Goal: Task Accomplishment & Management: Manage account settings

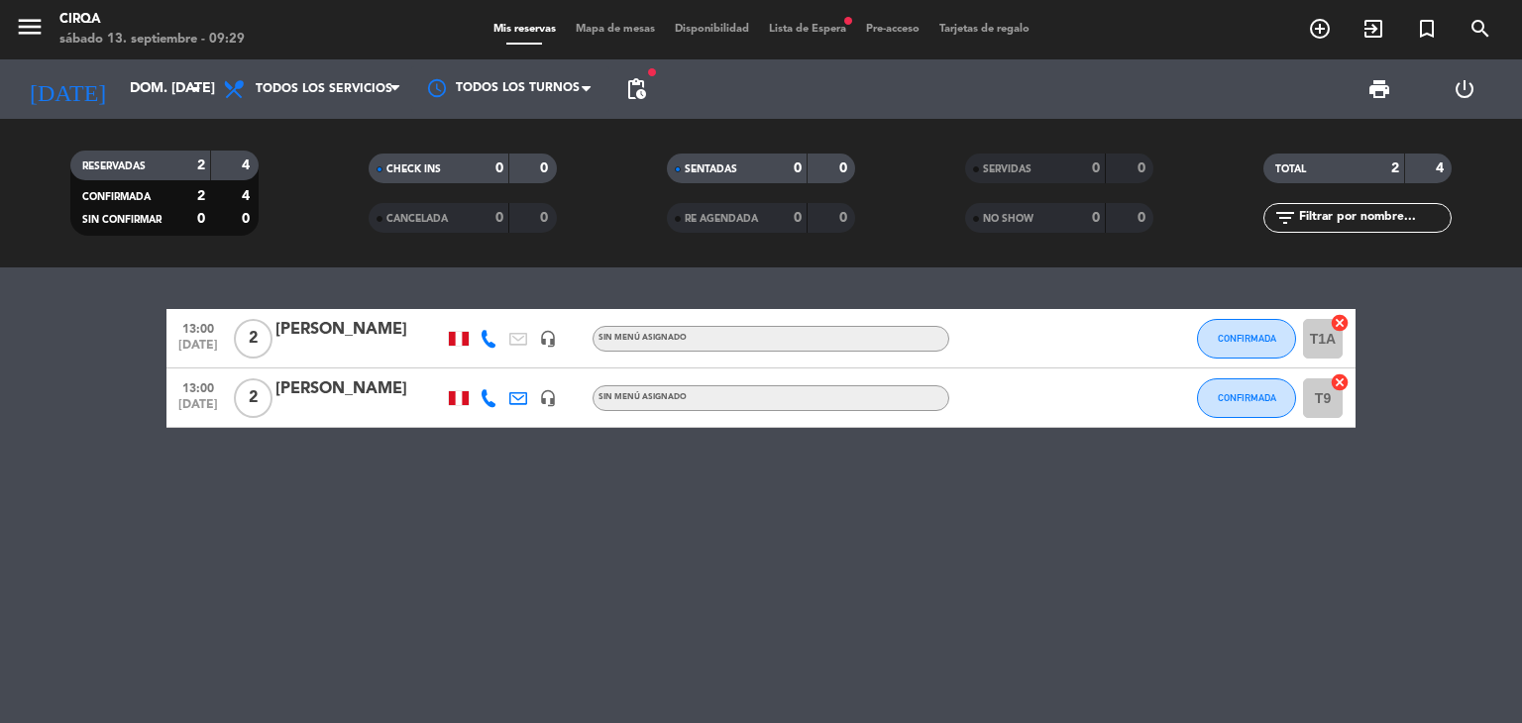
click at [769, 30] on span "Lista de Espera fiber_manual_record" at bounding box center [807, 29] width 97 height 11
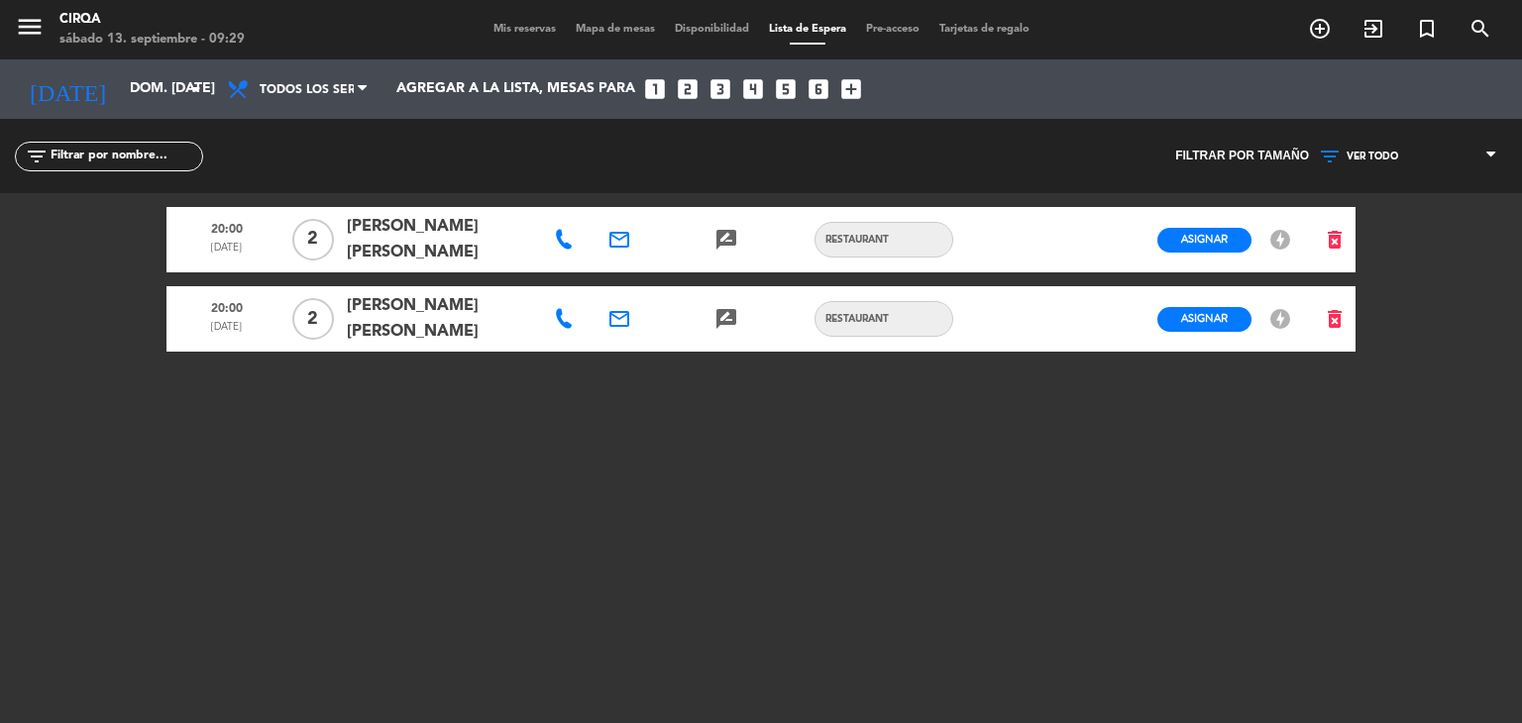
click at [559, 239] on icon at bounding box center [564, 240] width 20 height 20
click at [614, 200] on span "Copiar" at bounding box center [635, 200] width 42 height 21
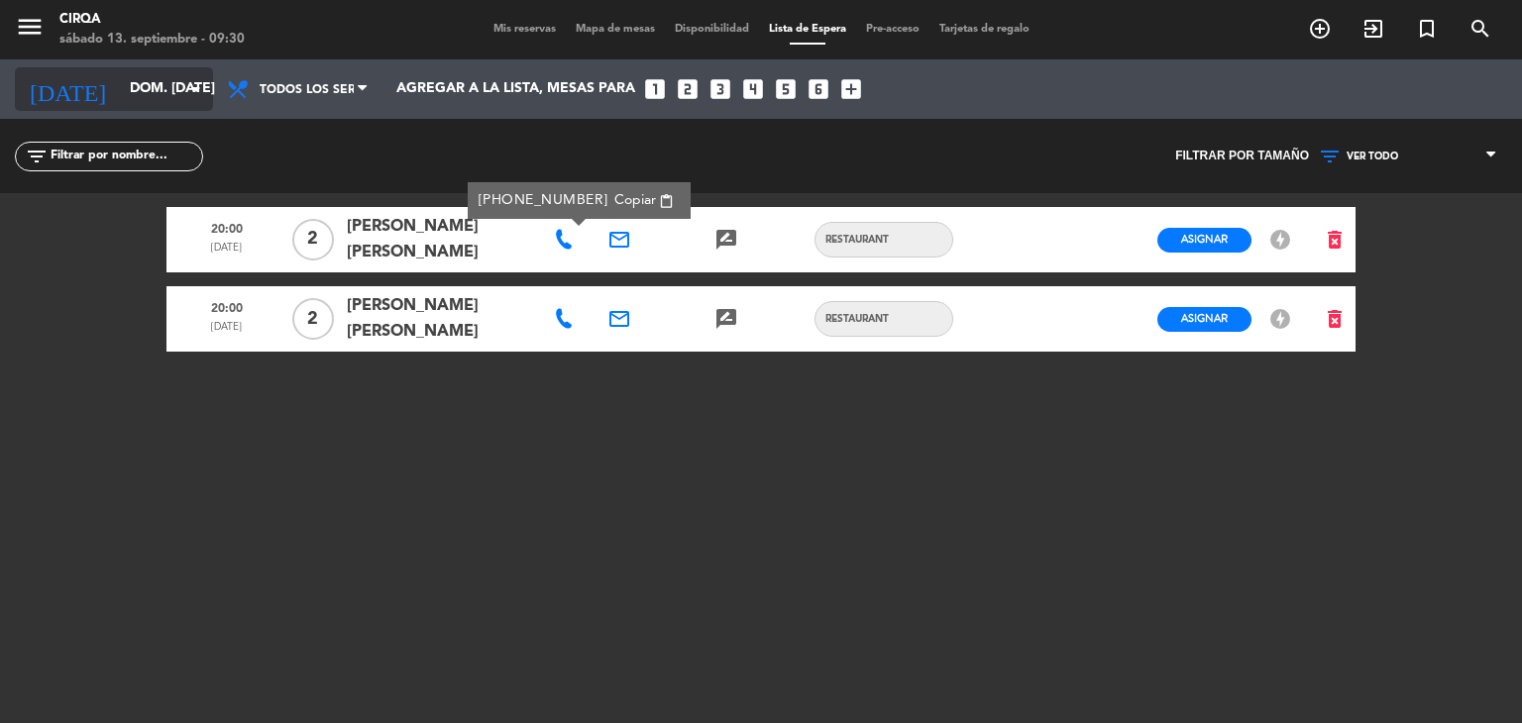
click at [170, 88] on input "dom. [DATE]" at bounding box center [214, 89] width 188 height 36
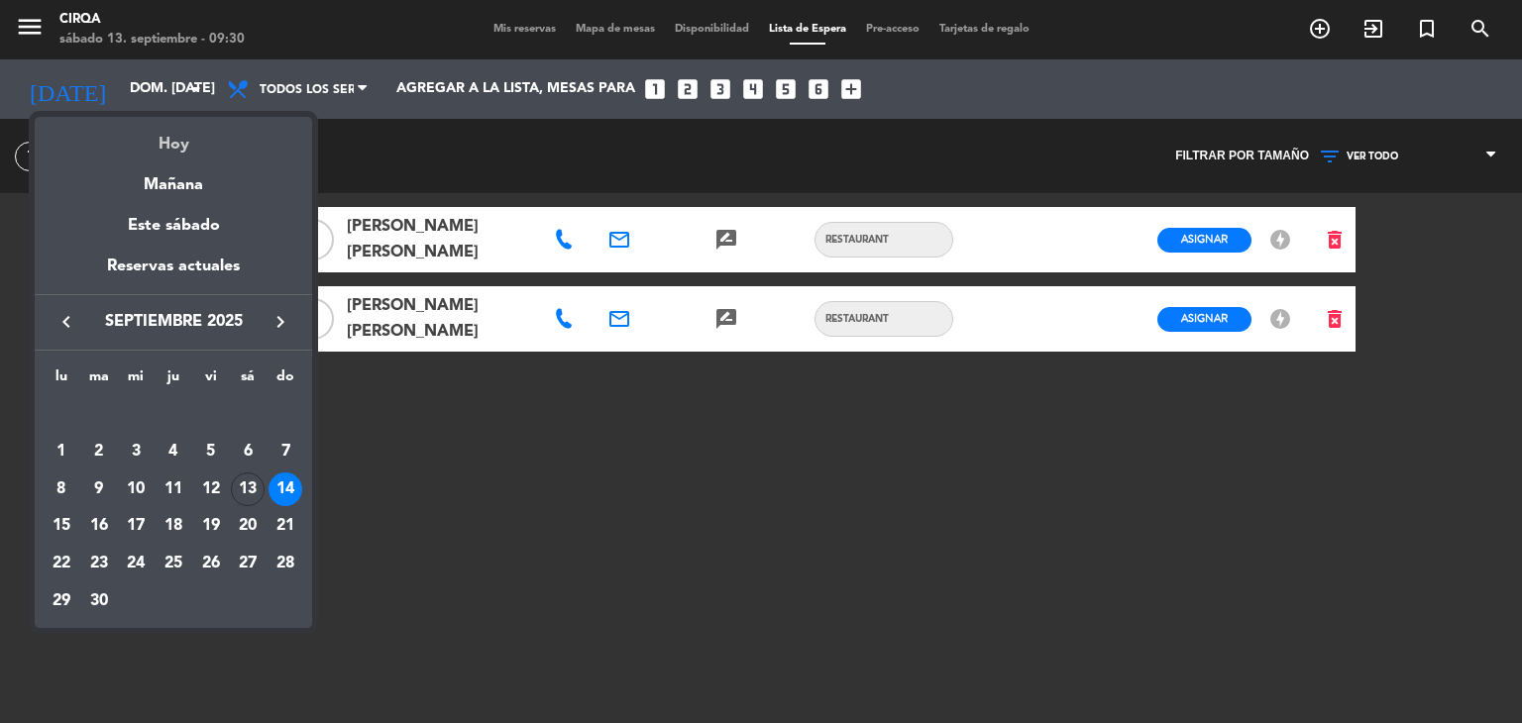
click at [166, 144] on div "Hoy" at bounding box center [173, 137] width 277 height 41
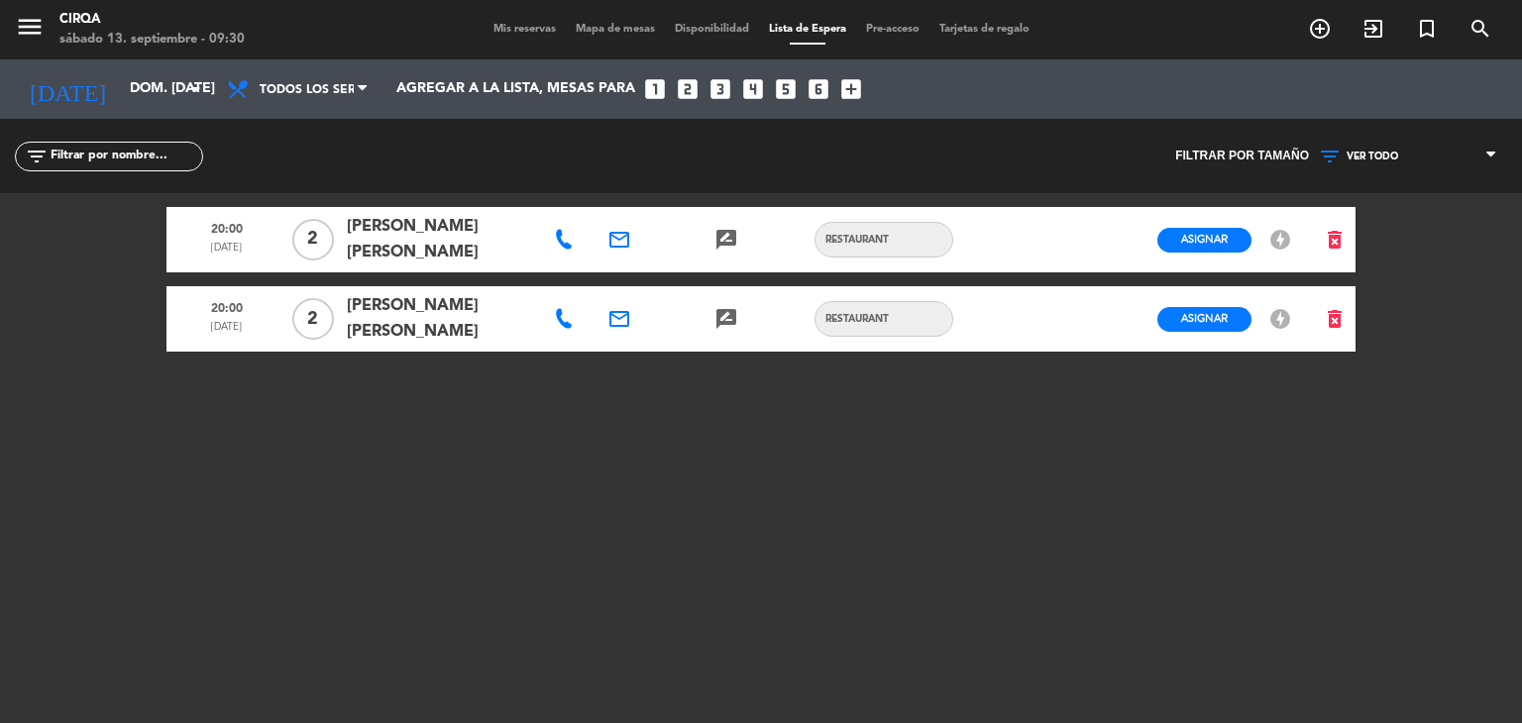
type input "sáb. [DATE]"
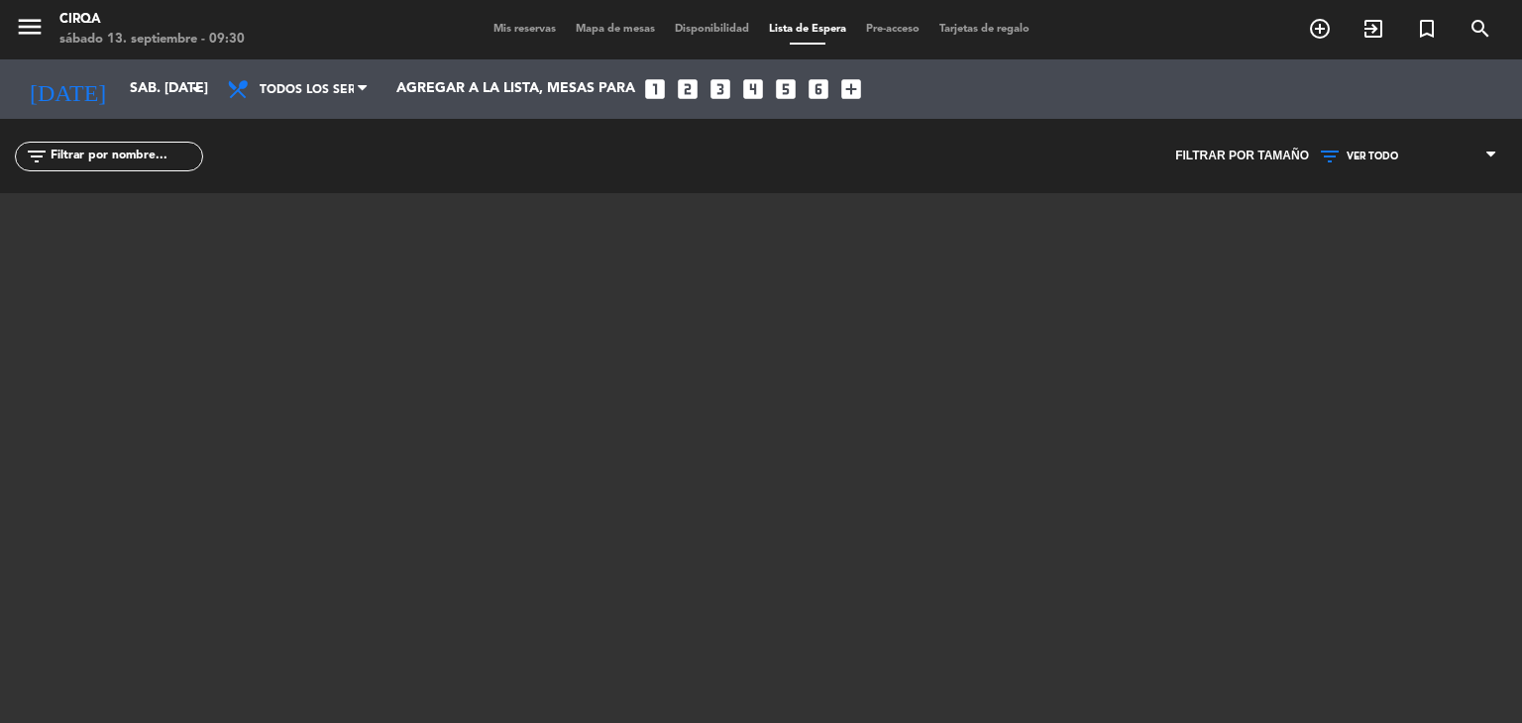
click at [507, 31] on span "Mis reservas" at bounding box center [524, 29] width 82 height 11
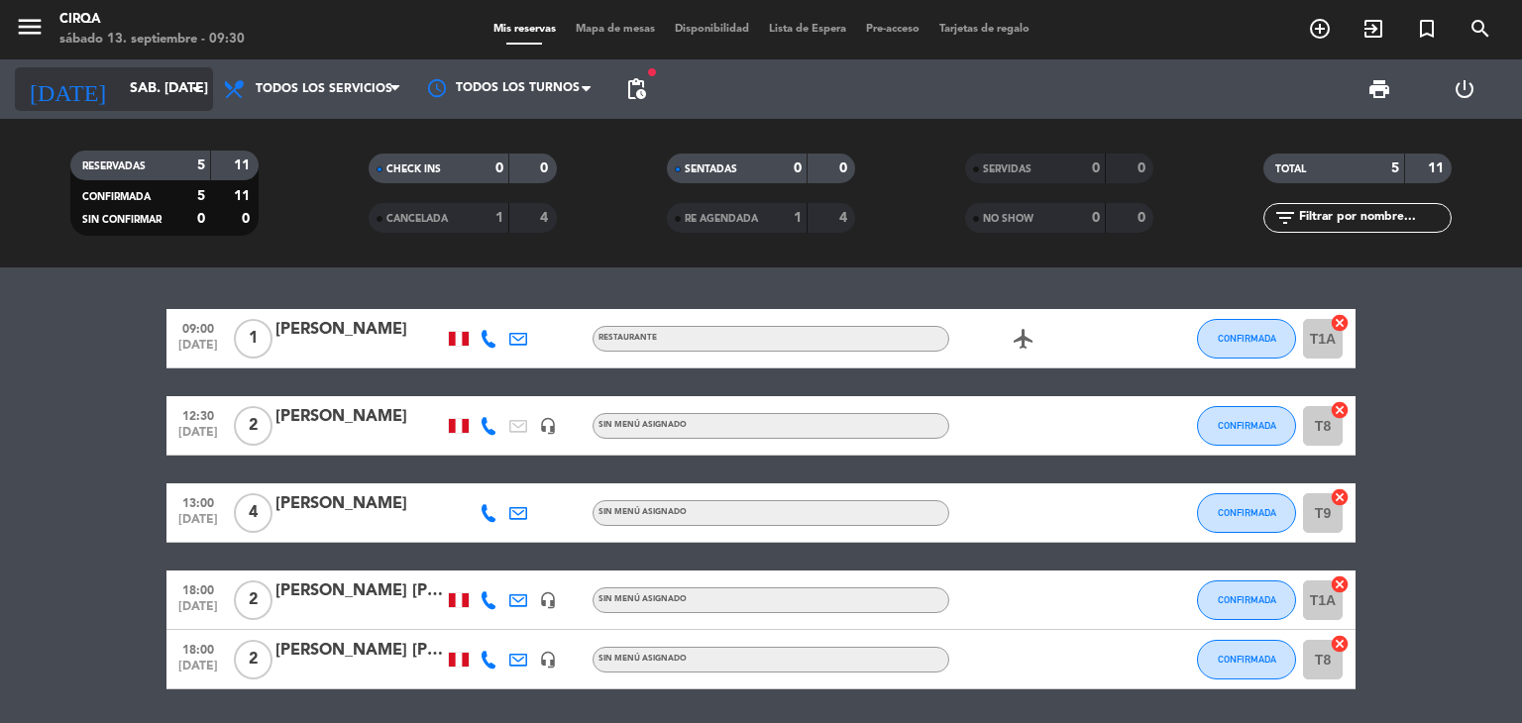
click at [159, 104] on input "sáb. [DATE]" at bounding box center [214, 89] width 188 height 36
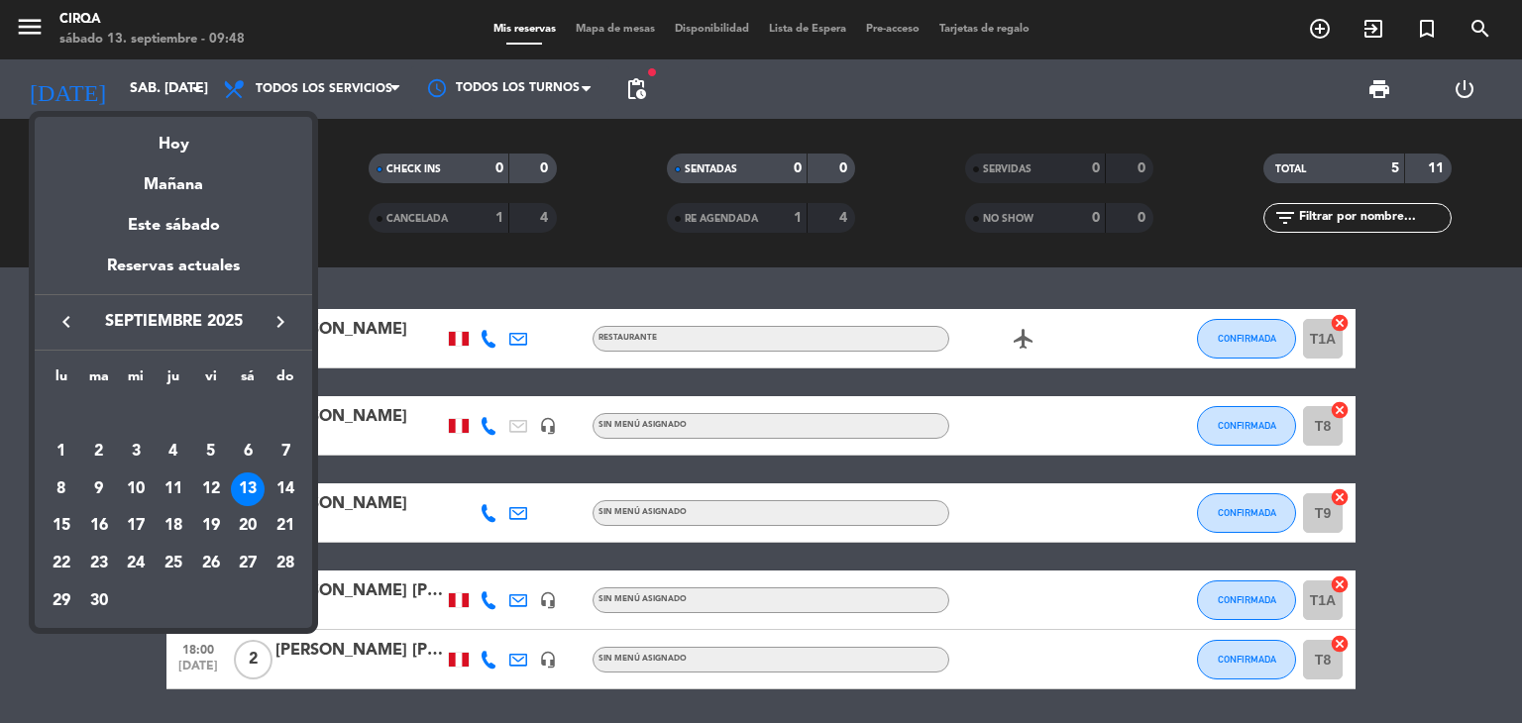
click at [460, 274] on div at bounding box center [761, 361] width 1522 height 723
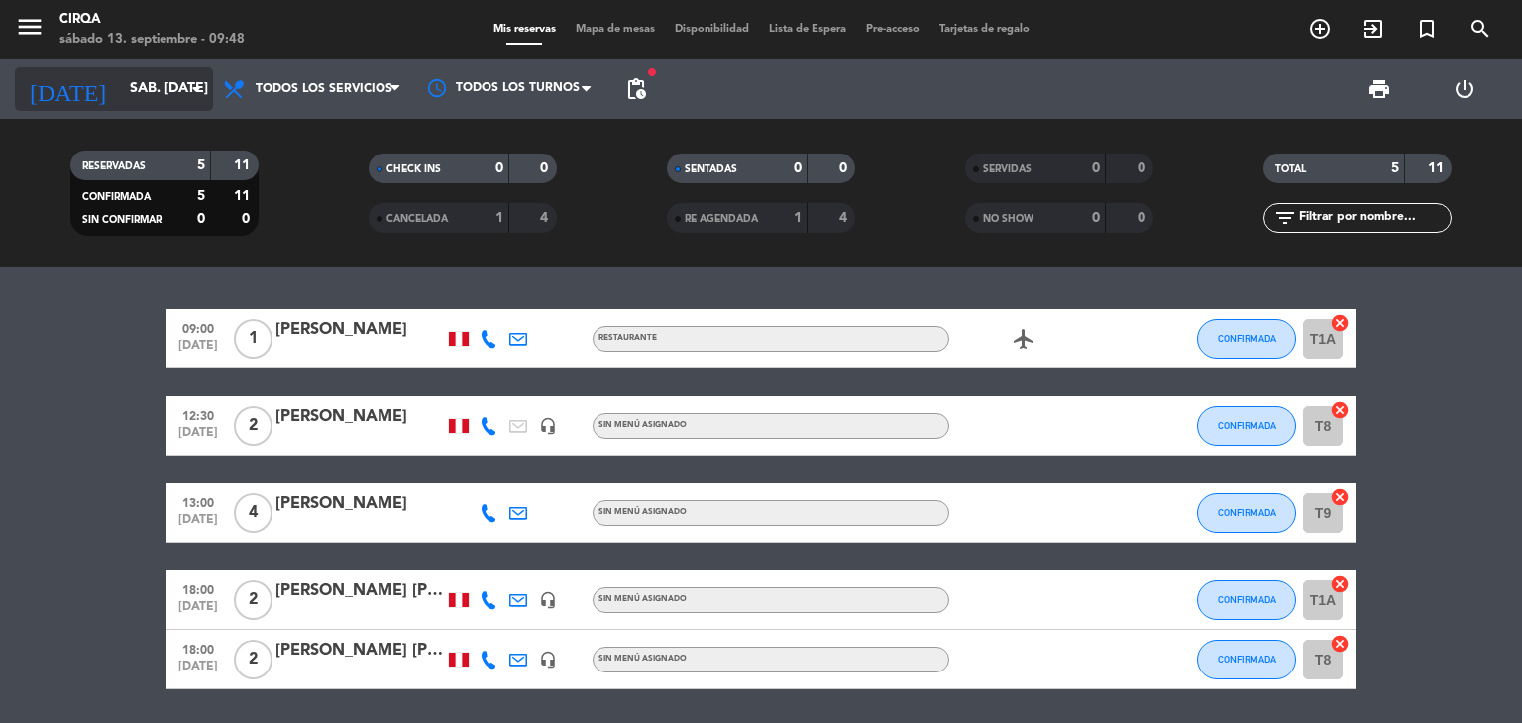
click at [155, 106] on div "[DATE] sáb. [DATE] arrow_drop_down" at bounding box center [114, 89] width 198 height 44
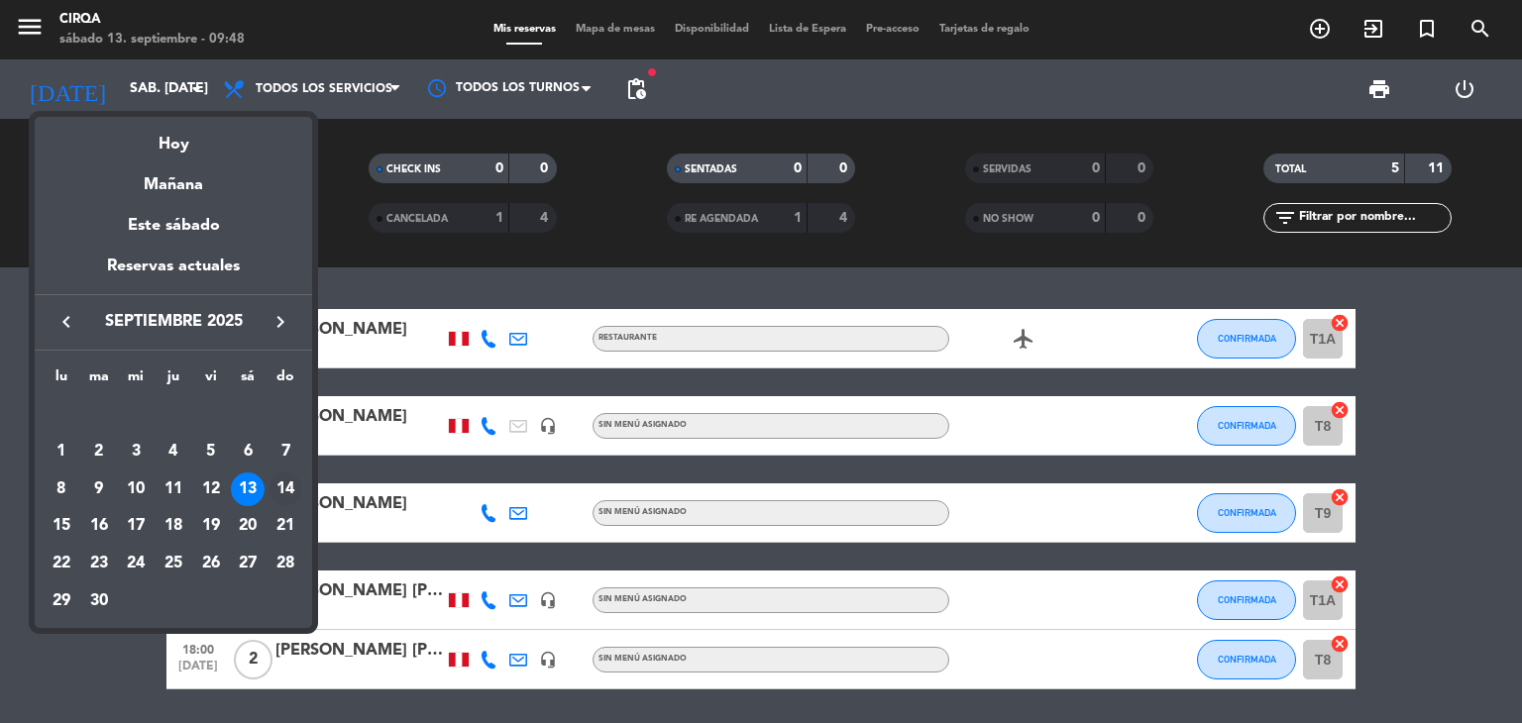
click at [293, 492] on div "14" at bounding box center [285, 490] width 34 height 34
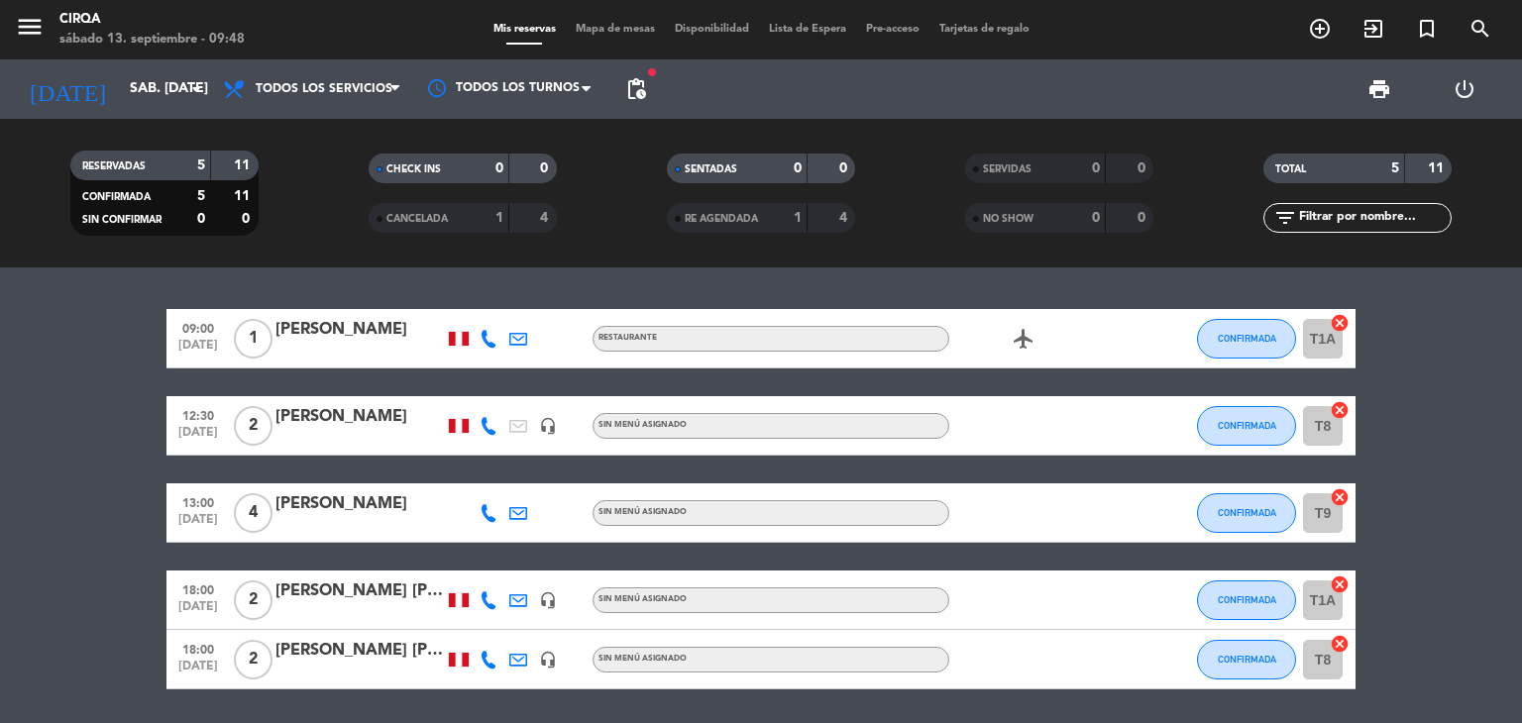
type input "dom. [DATE]"
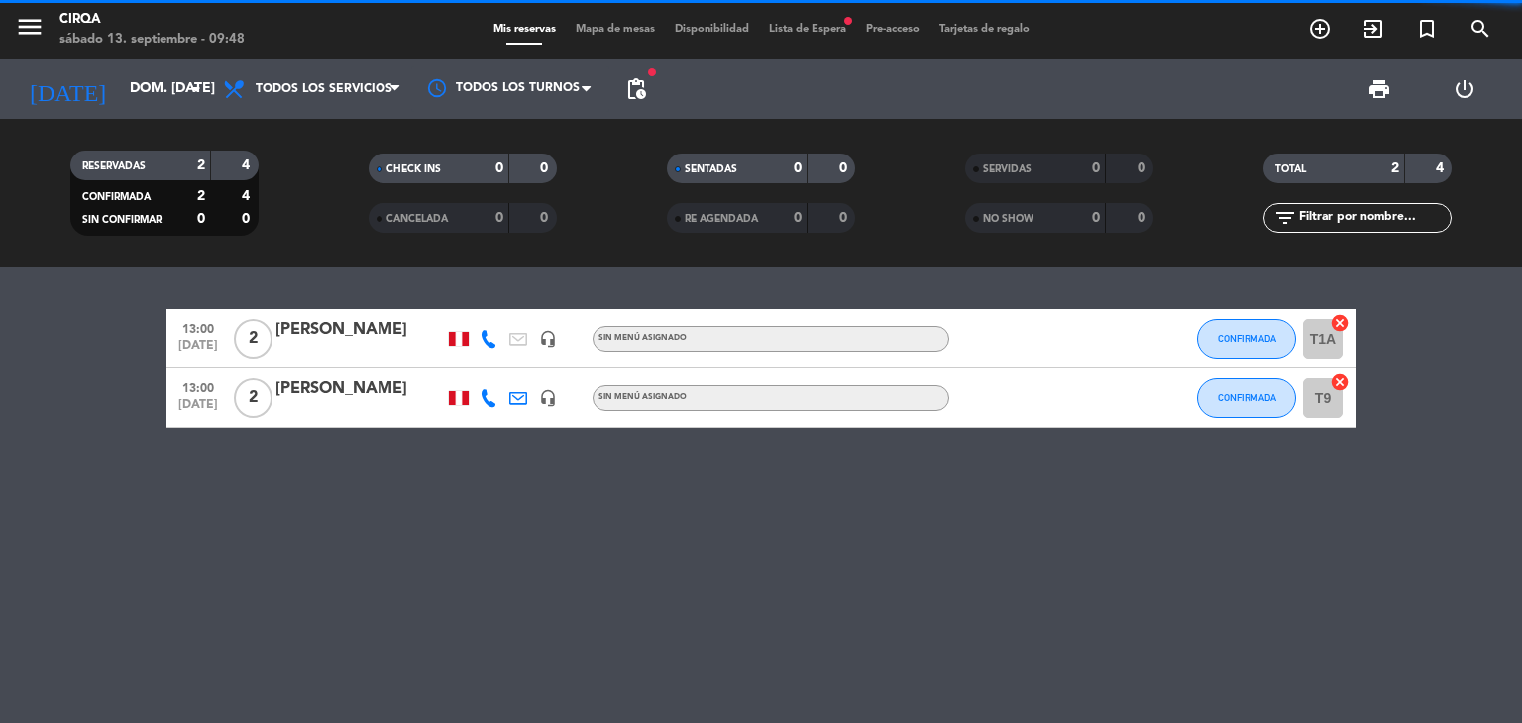
click at [800, 34] on span "Lista de Espera fiber_manual_record" at bounding box center [807, 29] width 97 height 11
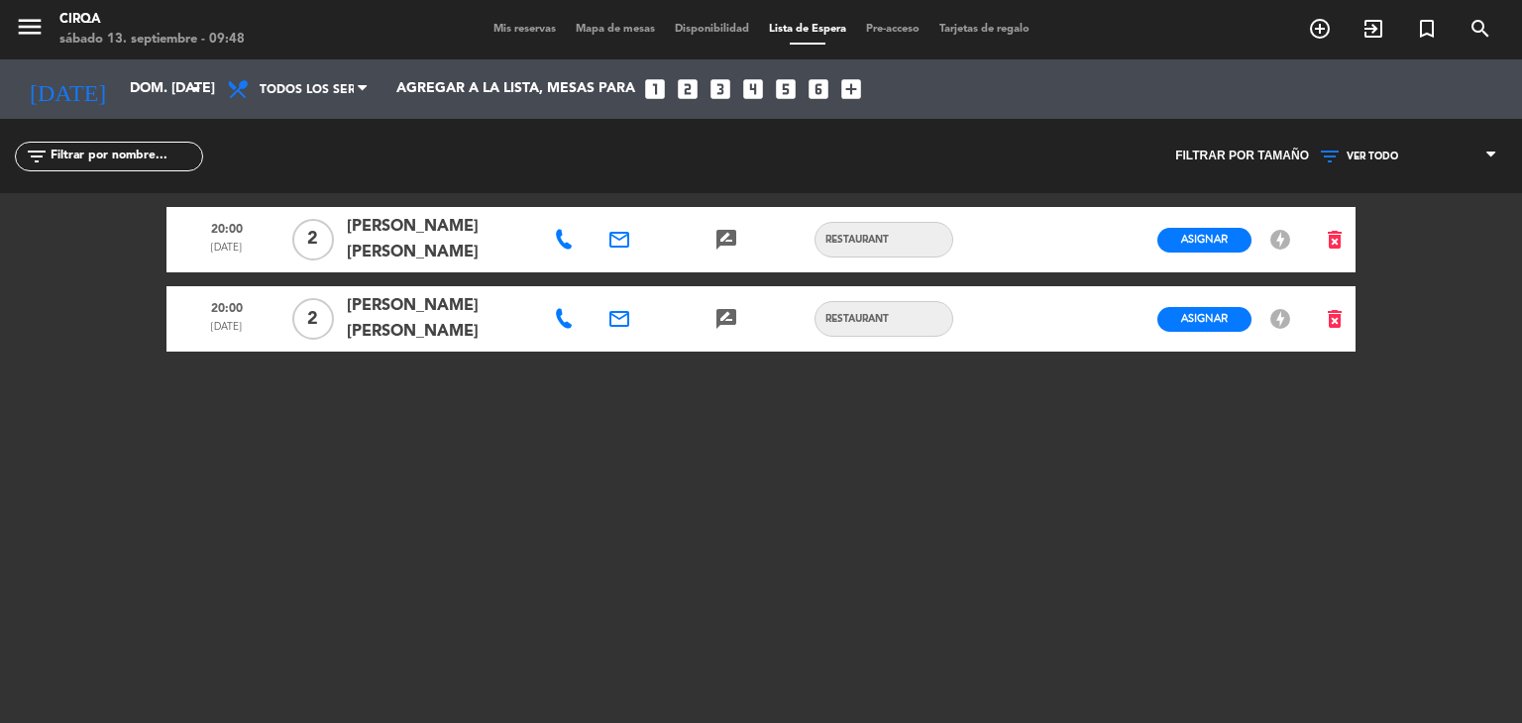
click at [480, 237] on span "[PERSON_NAME] [PERSON_NAME]" at bounding box center [439, 240] width 185 height 52
click at [1193, 243] on button "Asignar" at bounding box center [1204, 240] width 94 height 25
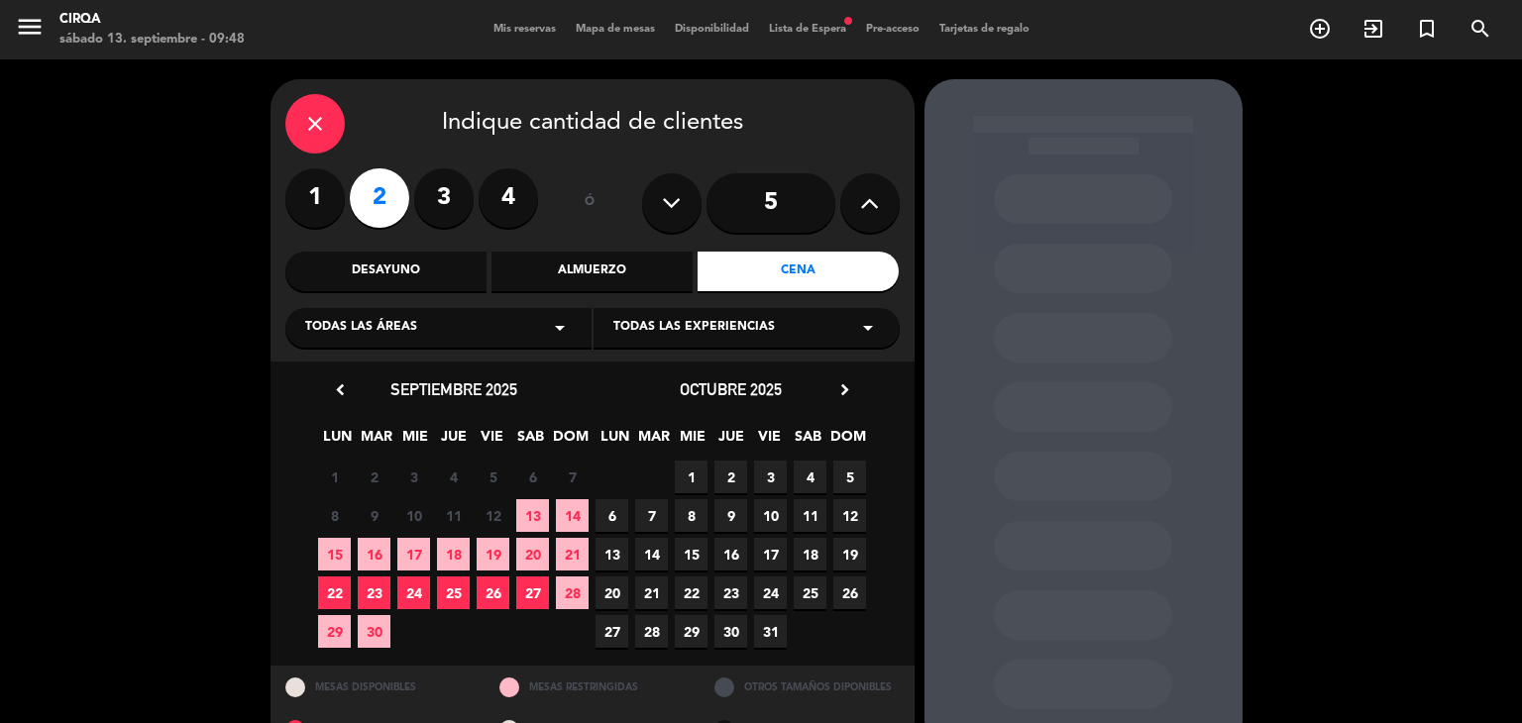
click at [574, 512] on span "14" at bounding box center [572, 515] width 33 height 33
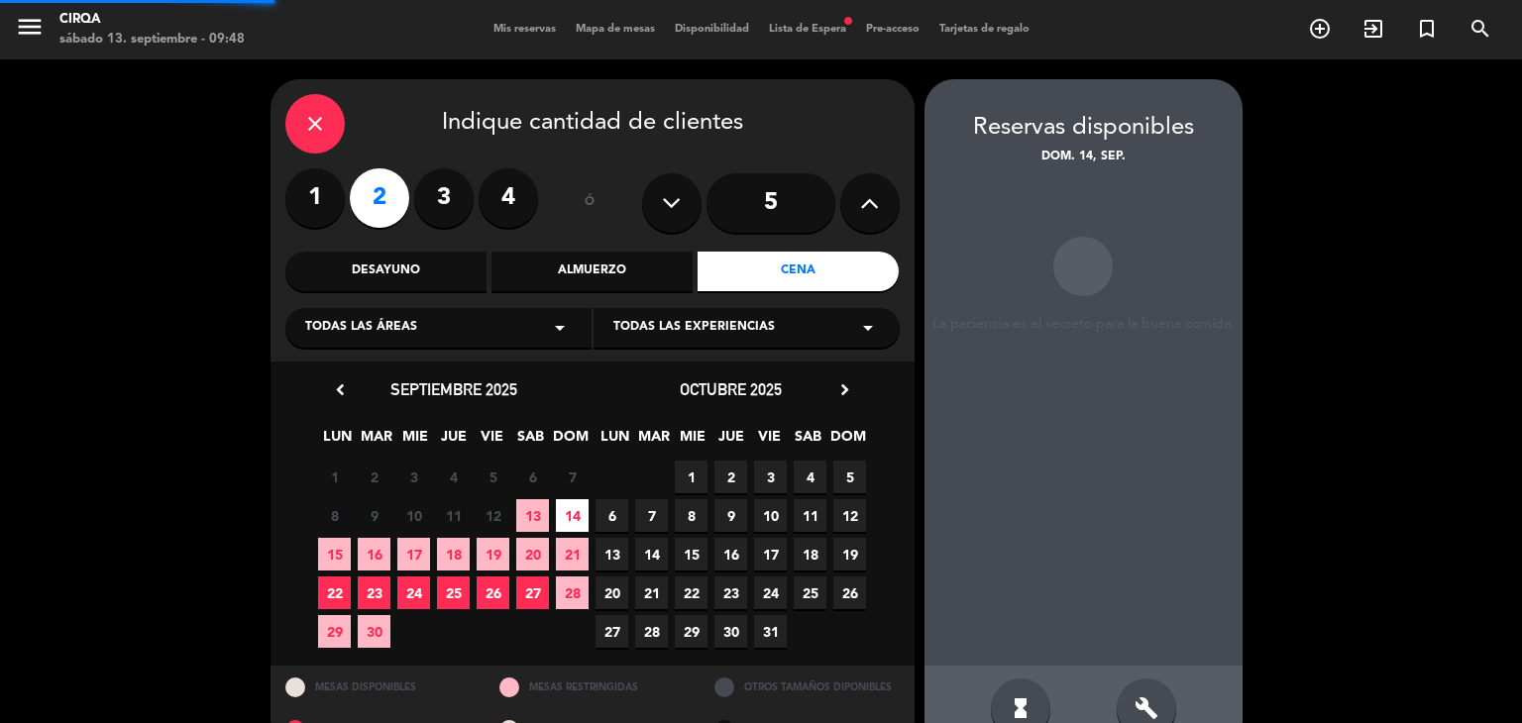
scroll to position [47, 0]
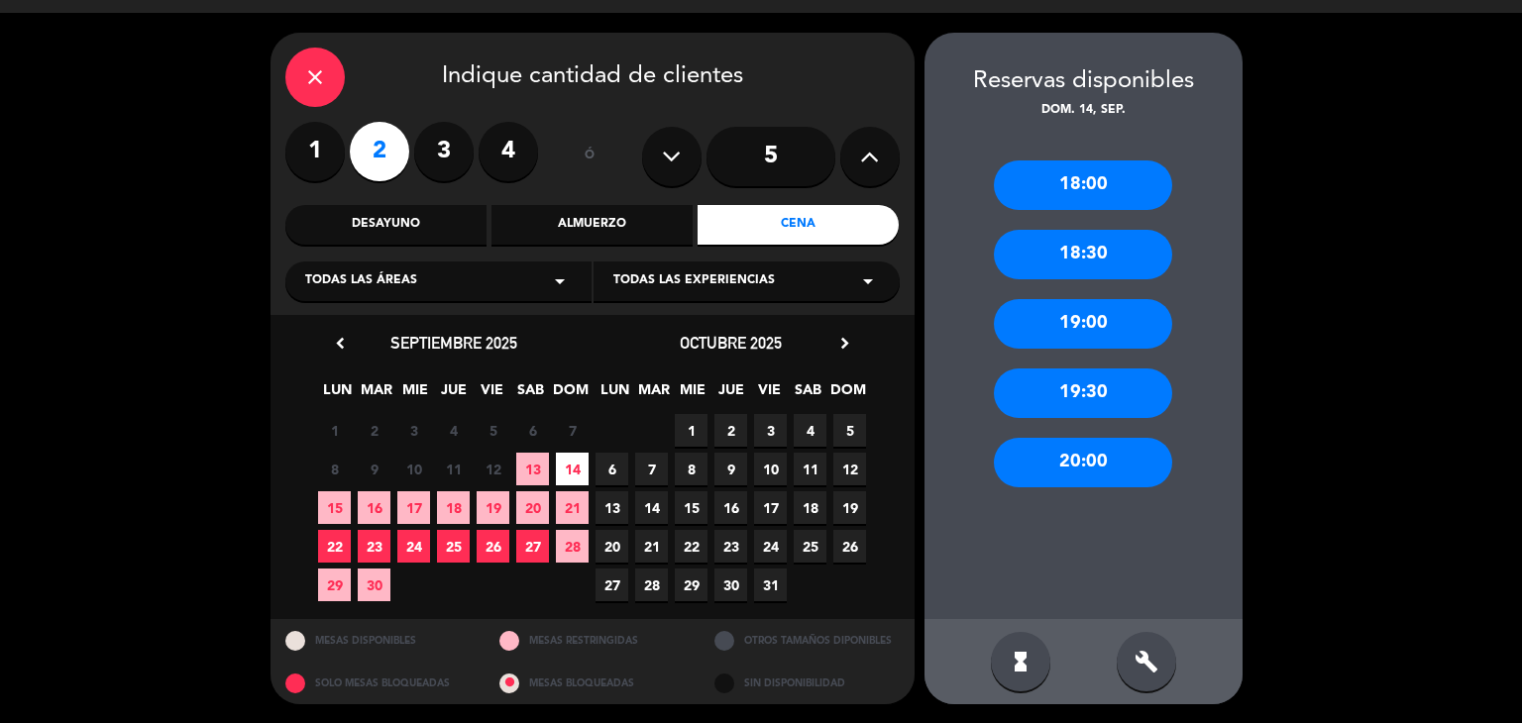
click at [1046, 343] on div "19:00" at bounding box center [1083, 324] width 178 height 50
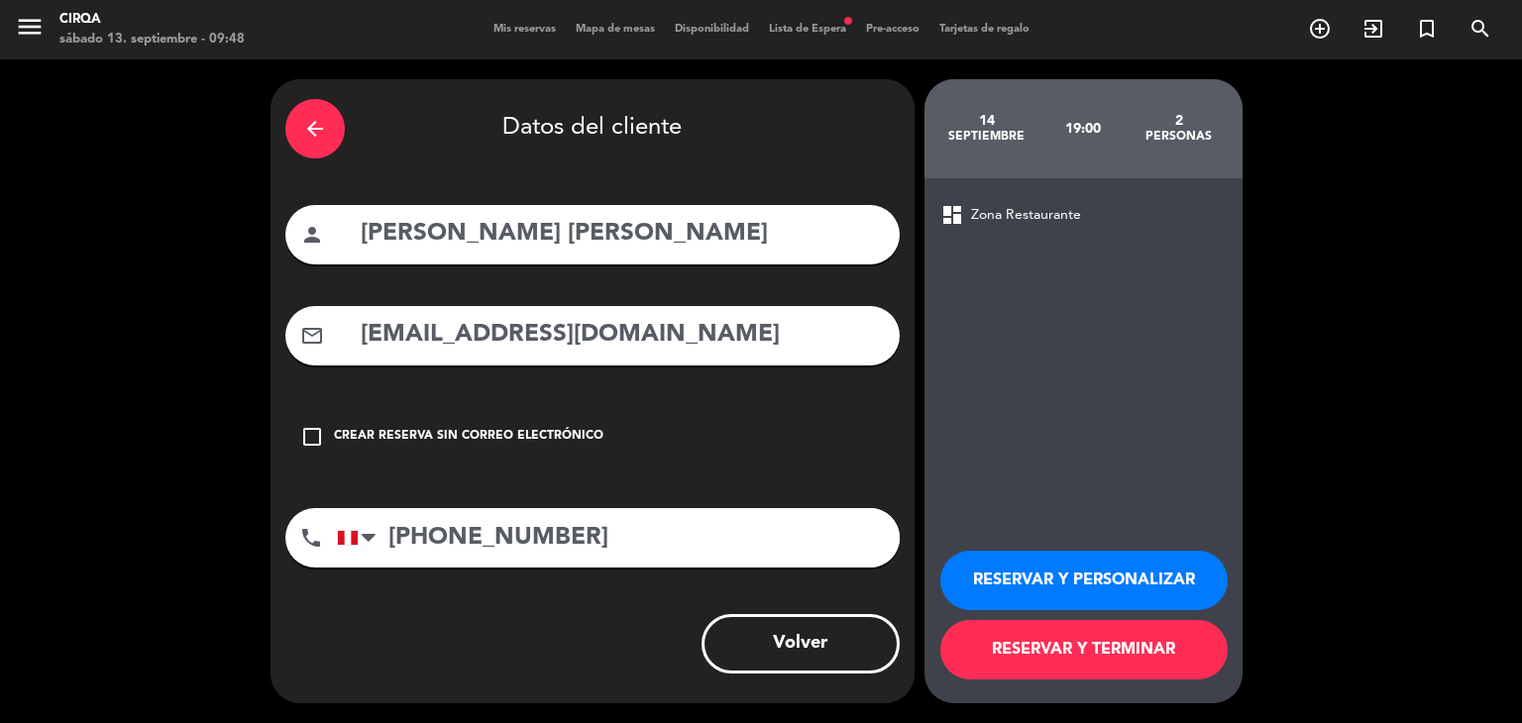
scroll to position [0, 0]
click at [1005, 651] on button "RESERVAR Y TERMINAR" at bounding box center [1083, 649] width 287 height 59
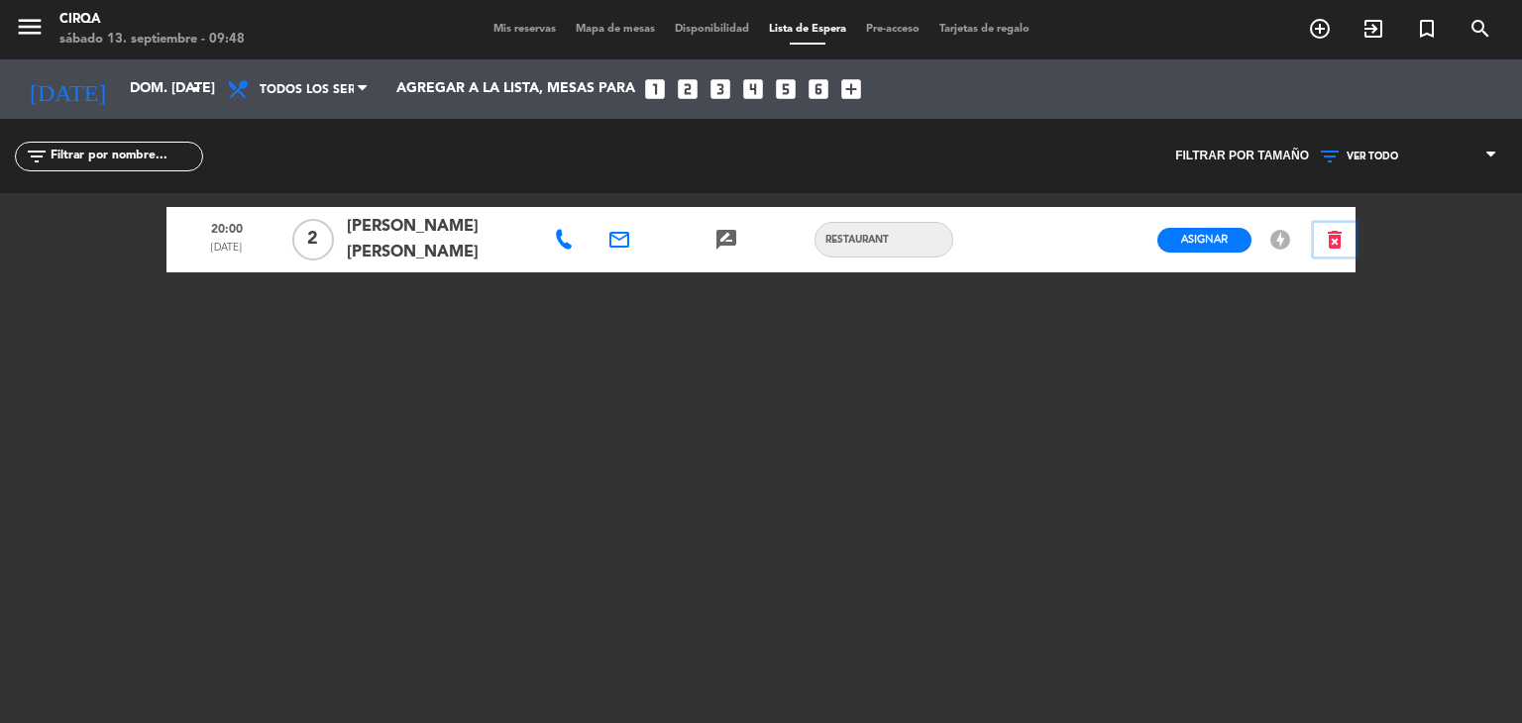
click at [1330, 228] on icon "delete_forever" at bounding box center [1334, 240] width 24 height 24
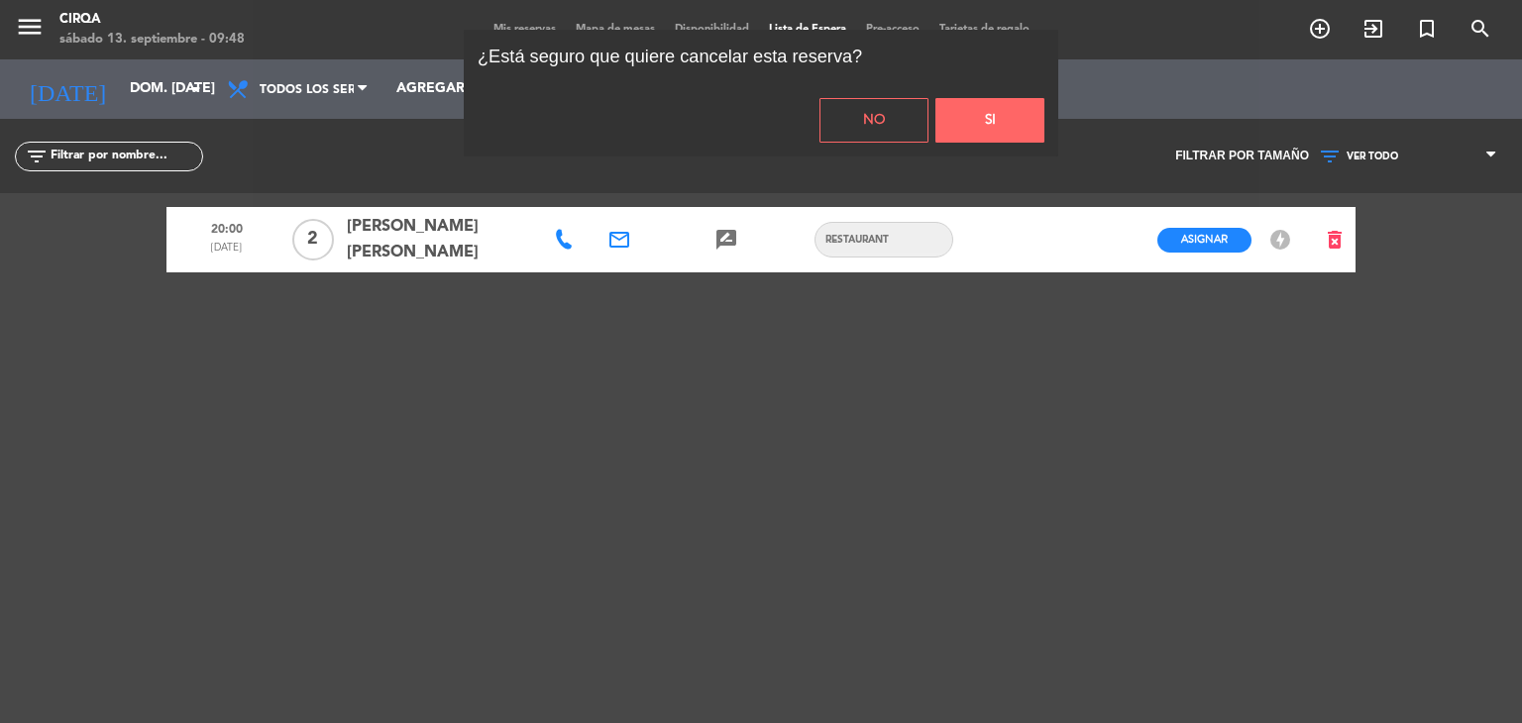
click at [967, 111] on button "Si" at bounding box center [989, 120] width 109 height 45
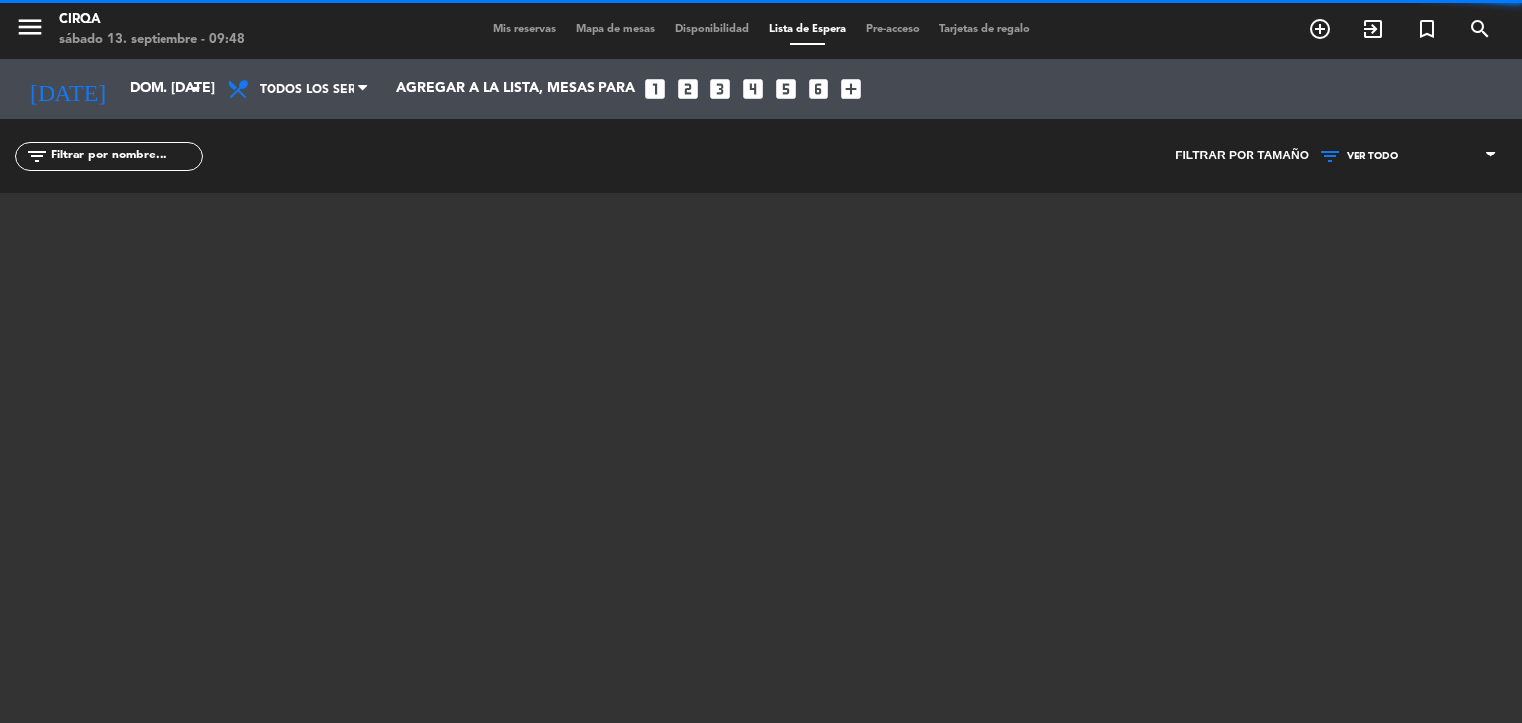
click at [518, 33] on span "Mis reservas" at bounding box center [524, 29] width 82 height 11
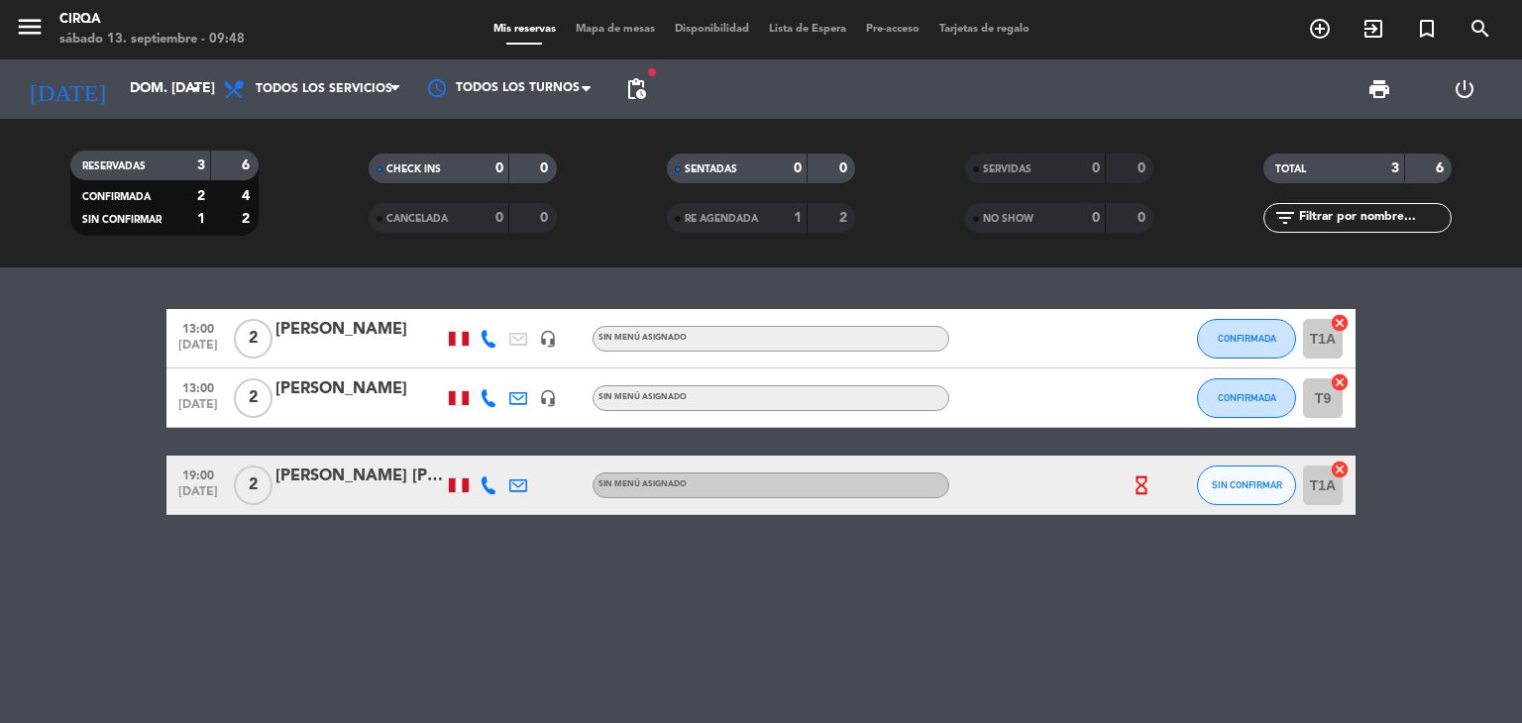
click at [1173, 480] on div "hourglass_empty" at bounding box center [1153, 485] width 53 height 58
click at [1212, 483] on span "SIN CONFIRMAR" at bounding box center [1246, 484] width 70 height 11
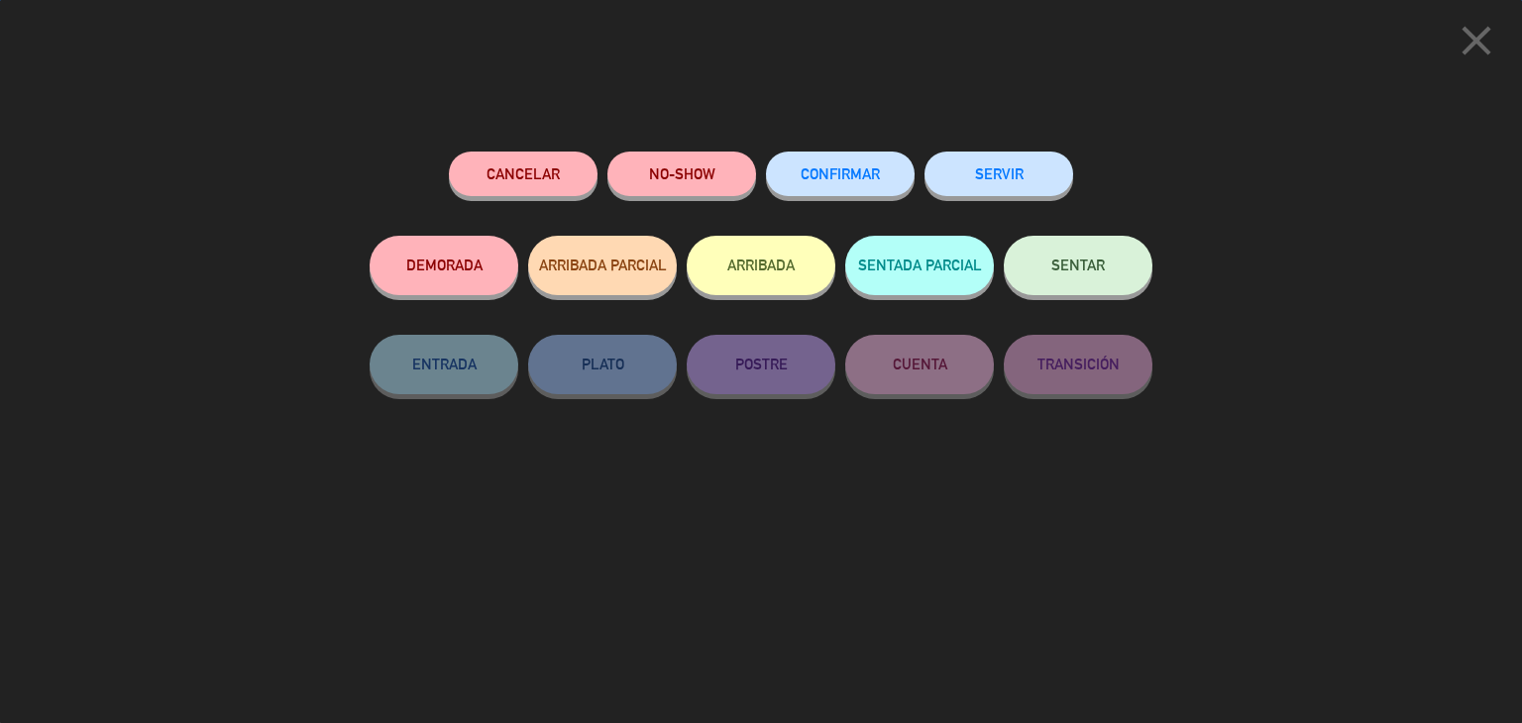
click at [826, 174] on span "CONFIRMAR" at bounding box center [839, 173] width 79 height 17
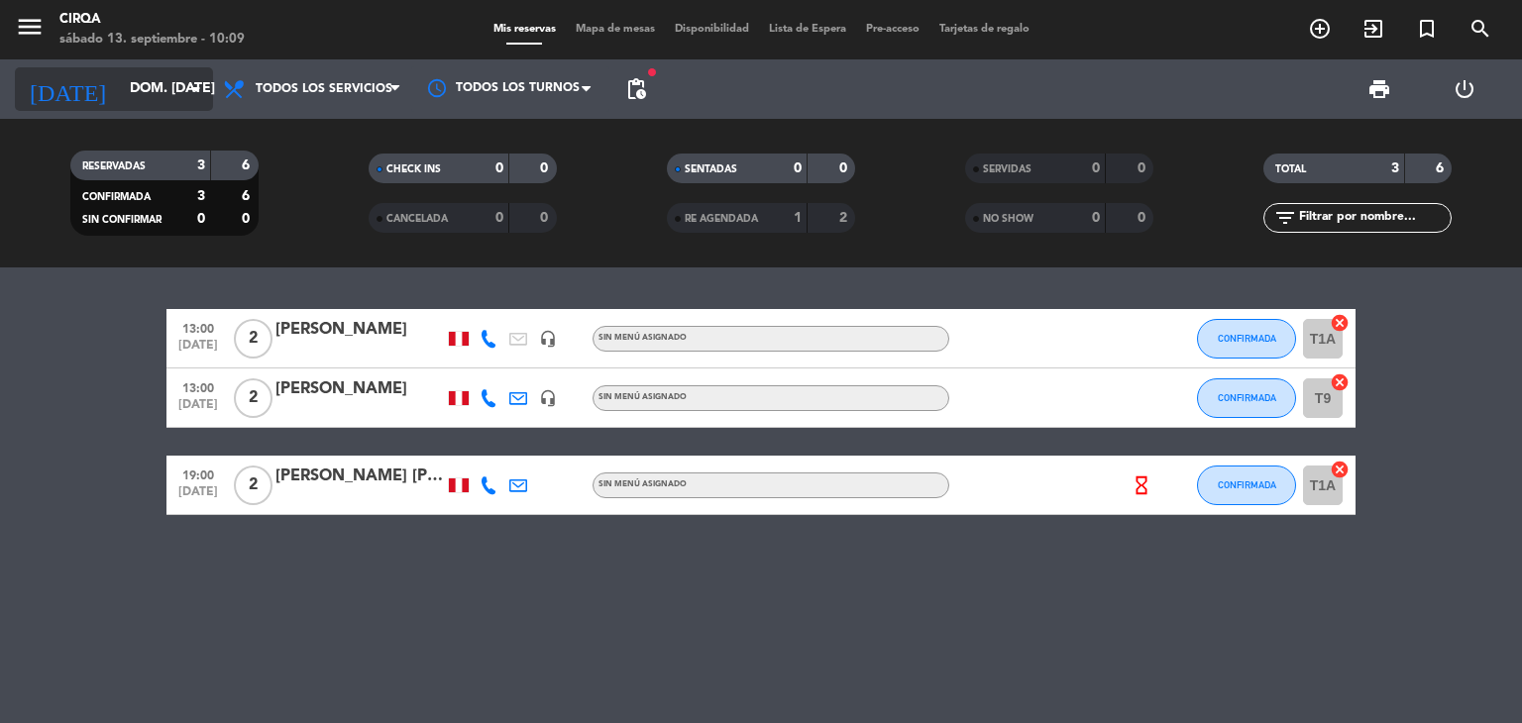
click at [154, 107] on div "[DATE] dom. [DATE] arrow_drop_down" at bounding box center [114, 89] width 198 height 44
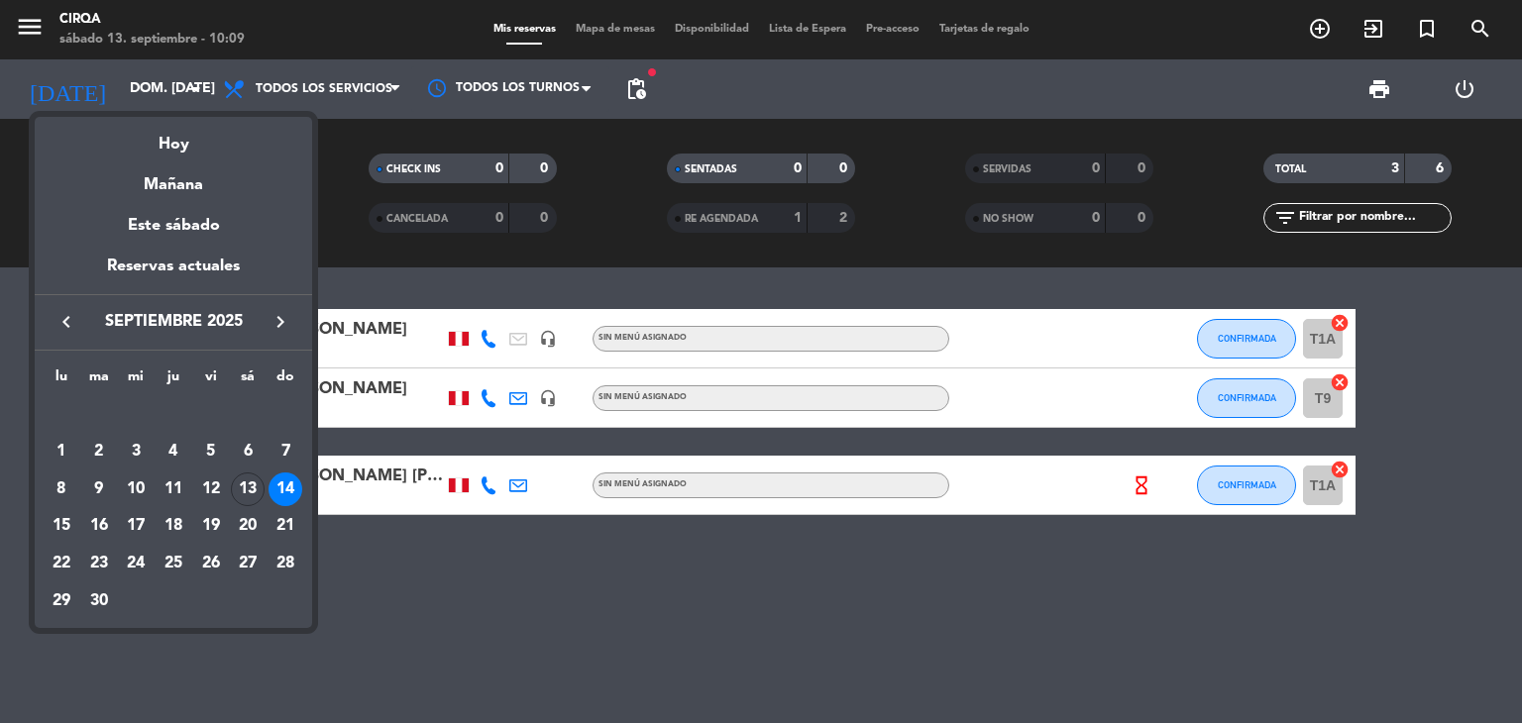
click at [252, 498] on div "13" at bounding box center [248, 490] width 34 height 34
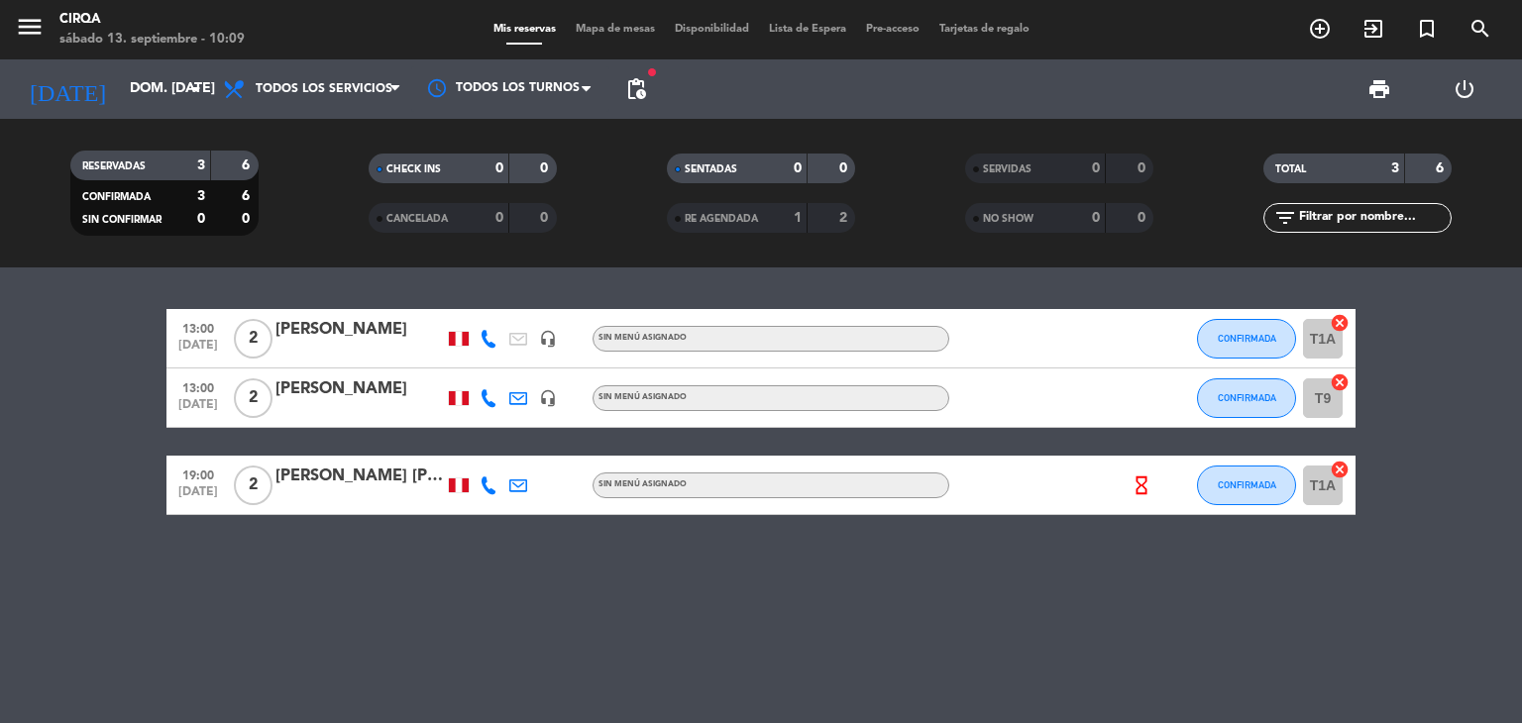
type input "sáb. [DATE]"
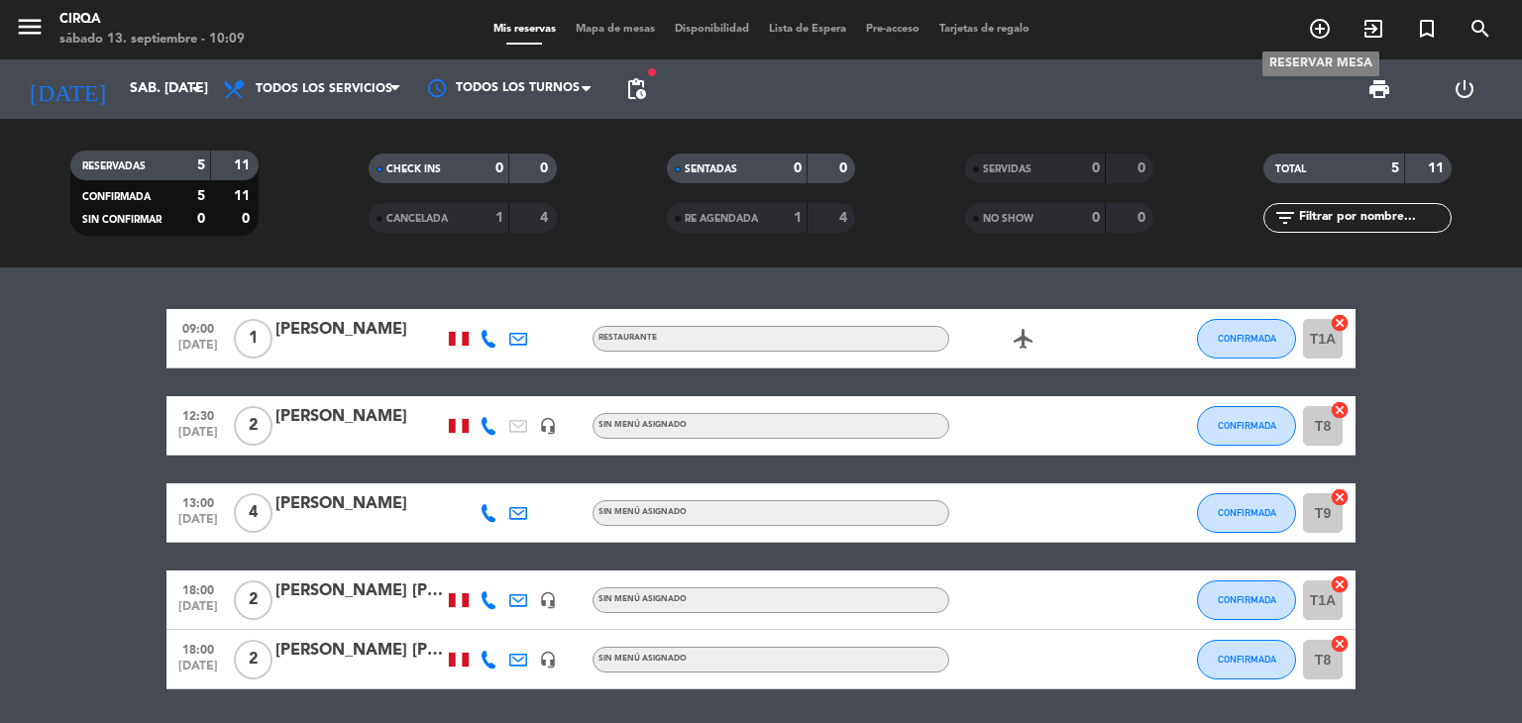
click at [1319, 35] on icon "add_circle_outline" at bounding box center [1320, 29] width 24 height 24
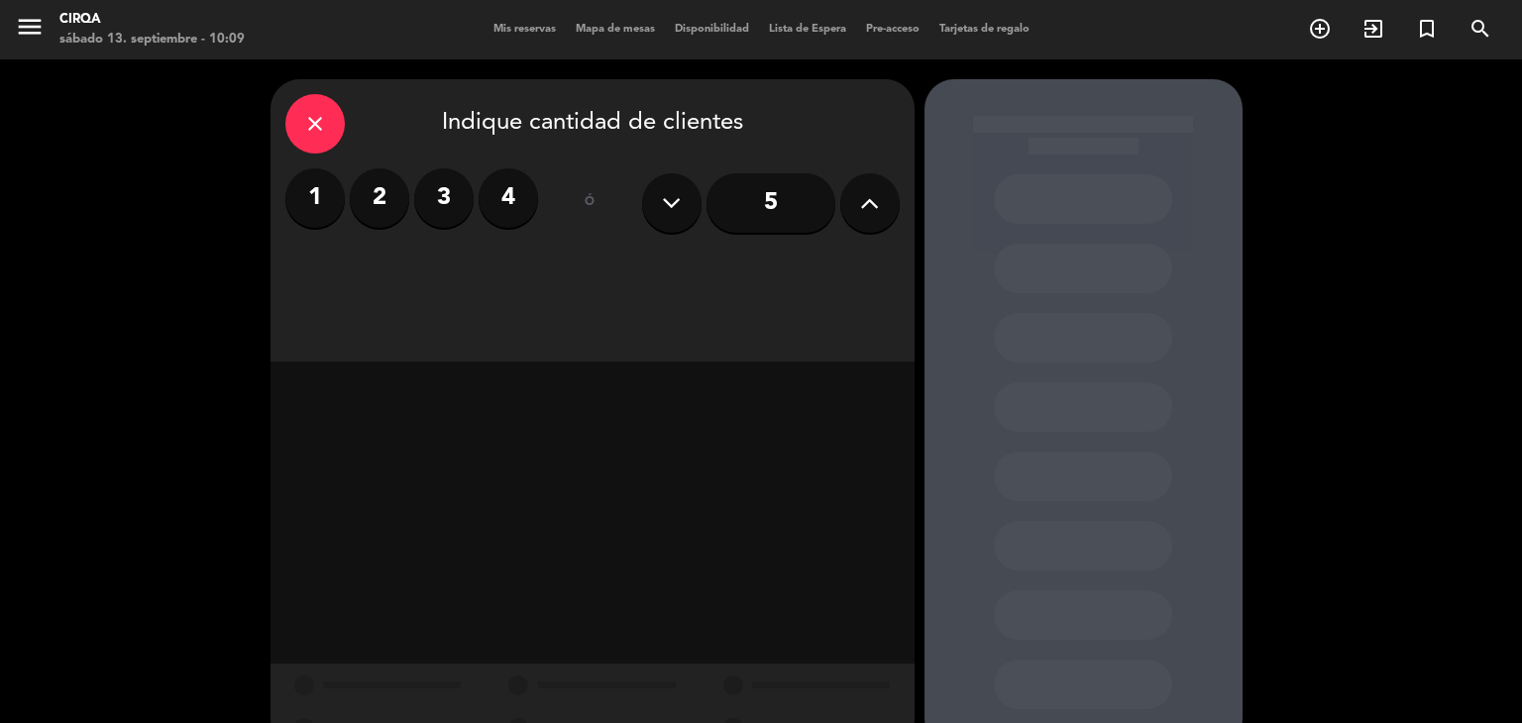
click at [488, 187] on label "4" at bounding box center [507, 197] width 59 height 59
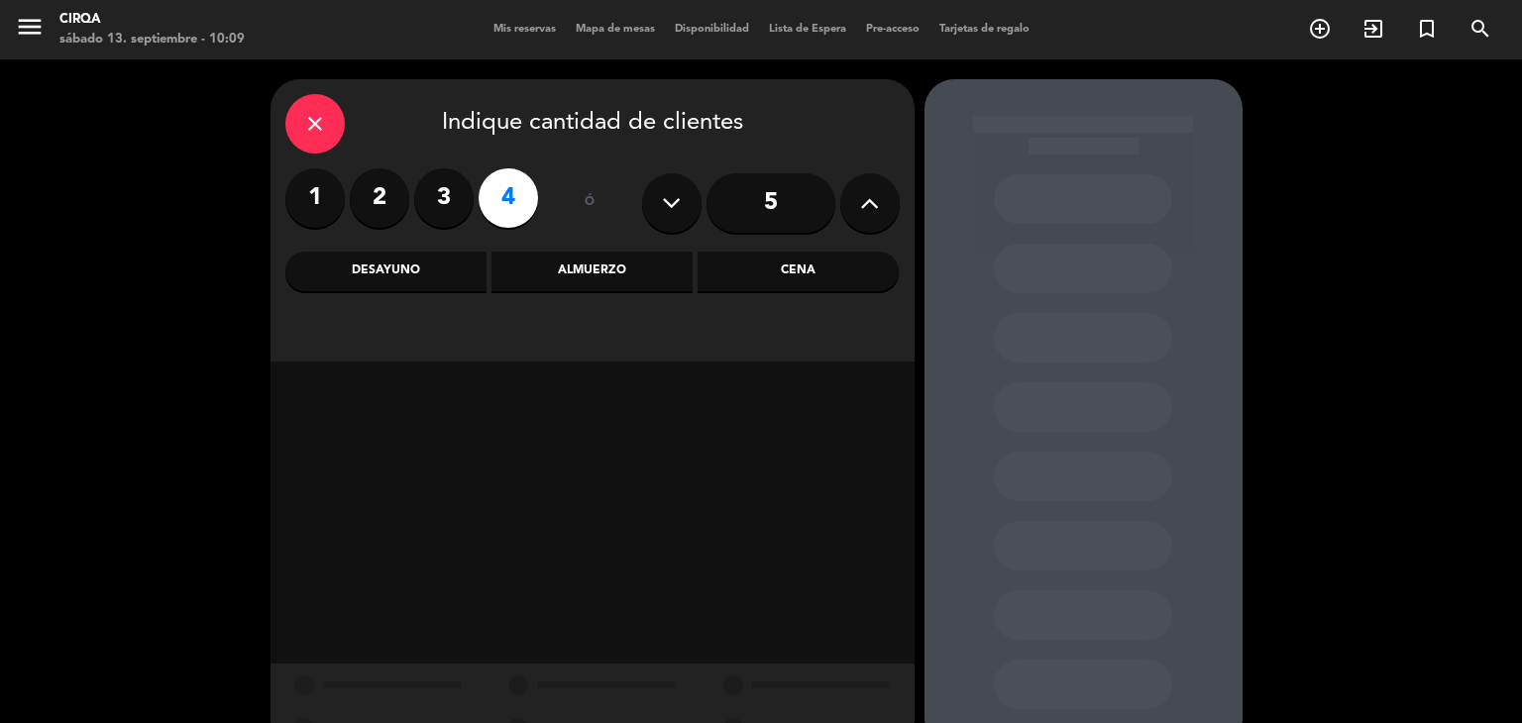
click at [646, 270] on div "Almuerzo" at bounding box center [591, 272] width 201 height 40
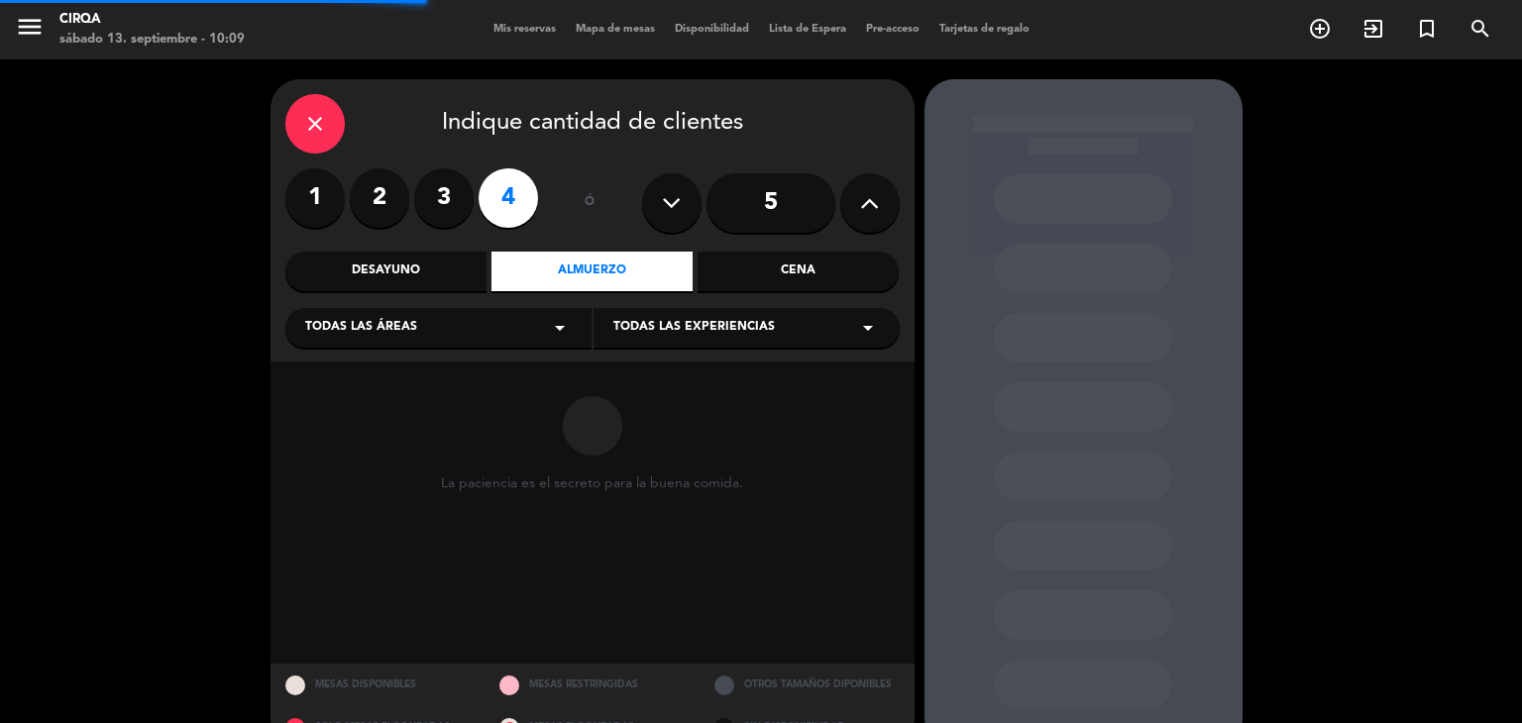
click at [455, 321] on div "Todas las áreas arrow_drop_down" at bounding box center [438, 328] width 306 height 40
click at [423, 363] on div "Zona Restaurante Zona Rooftop" at bounding box center [438, 379] width 306 height 113
click at [415, 380] on div "Zona Restaurante" at bounding box center [438, 378] width 266 height 20
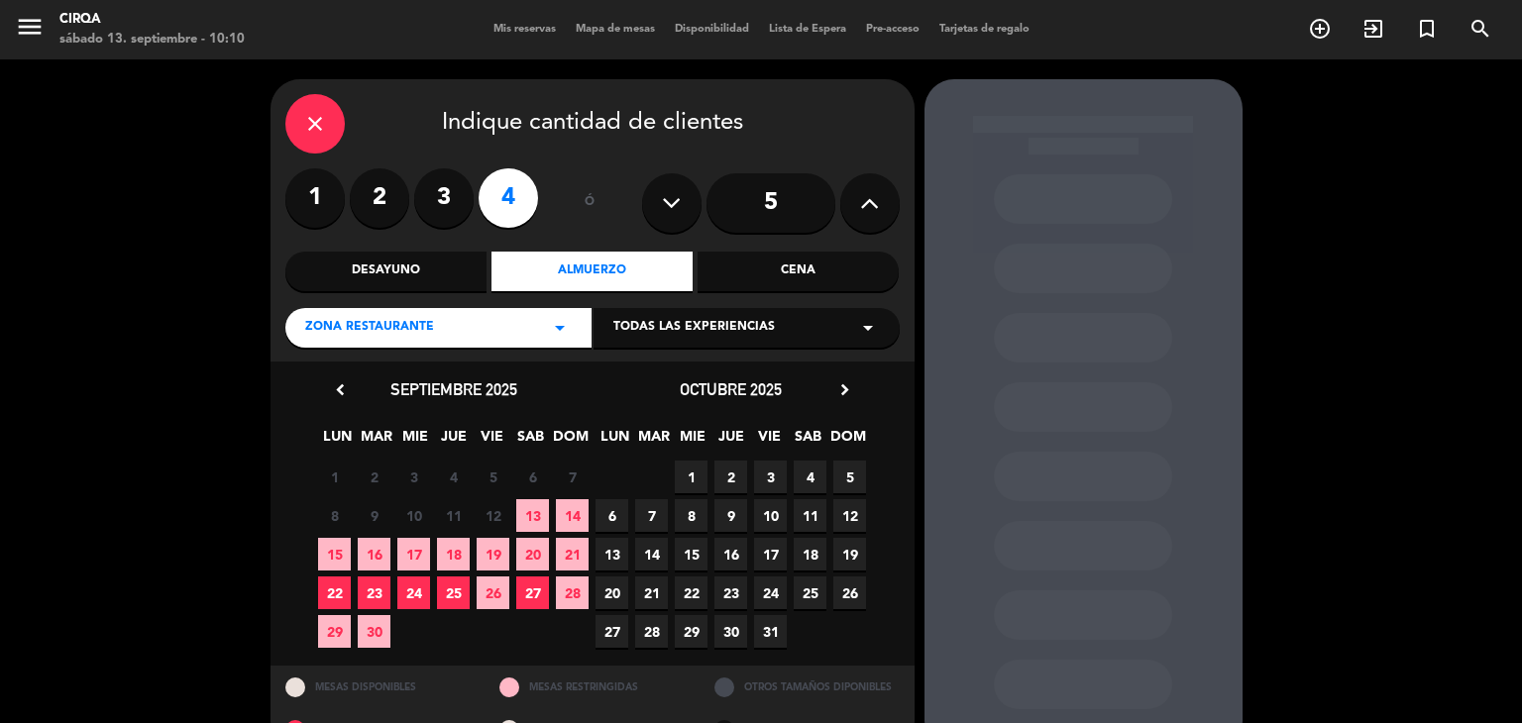
click at [536, 508] on span "13" at bounding box center [532, 515] width 33 height 33
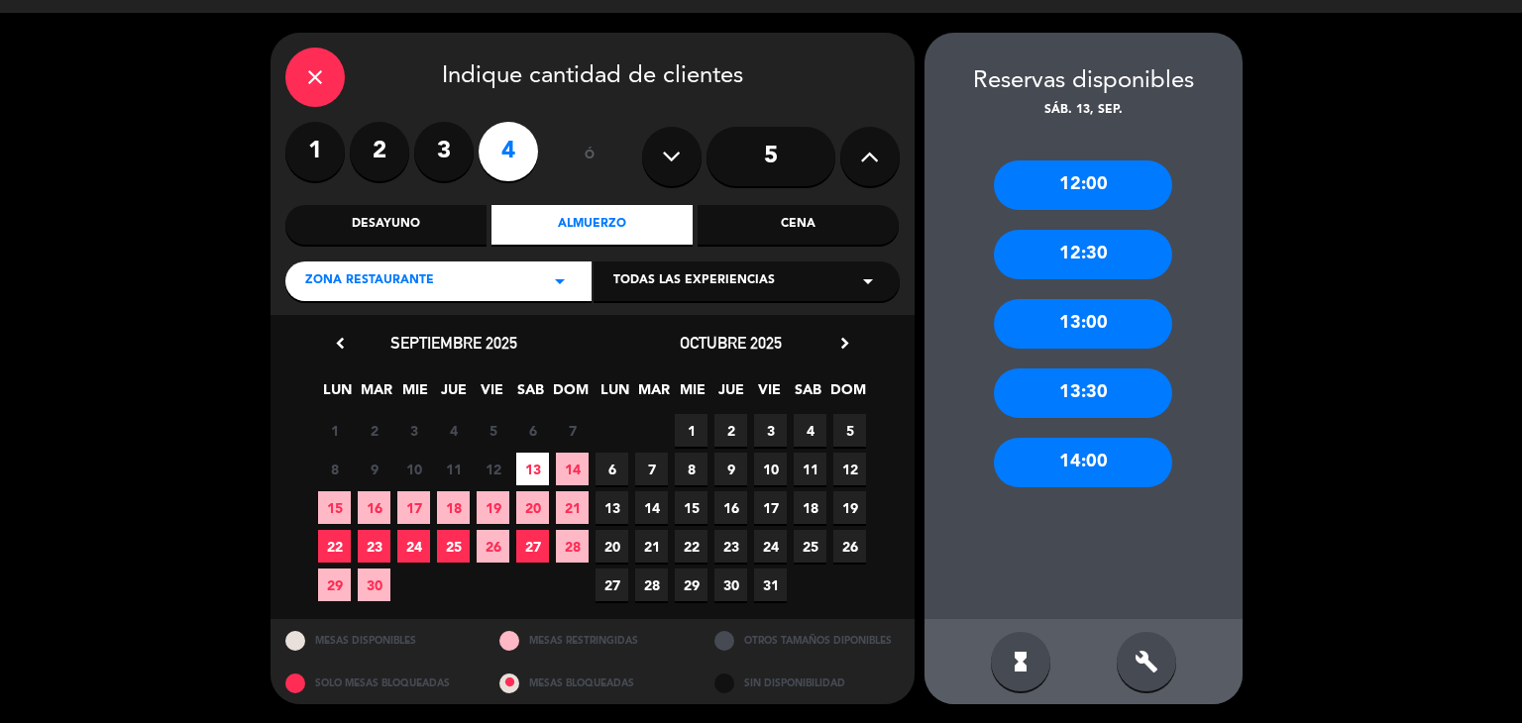
click at [1068, 182] on div "12:00" at bounding box center [1083, 185] width 178 height 50
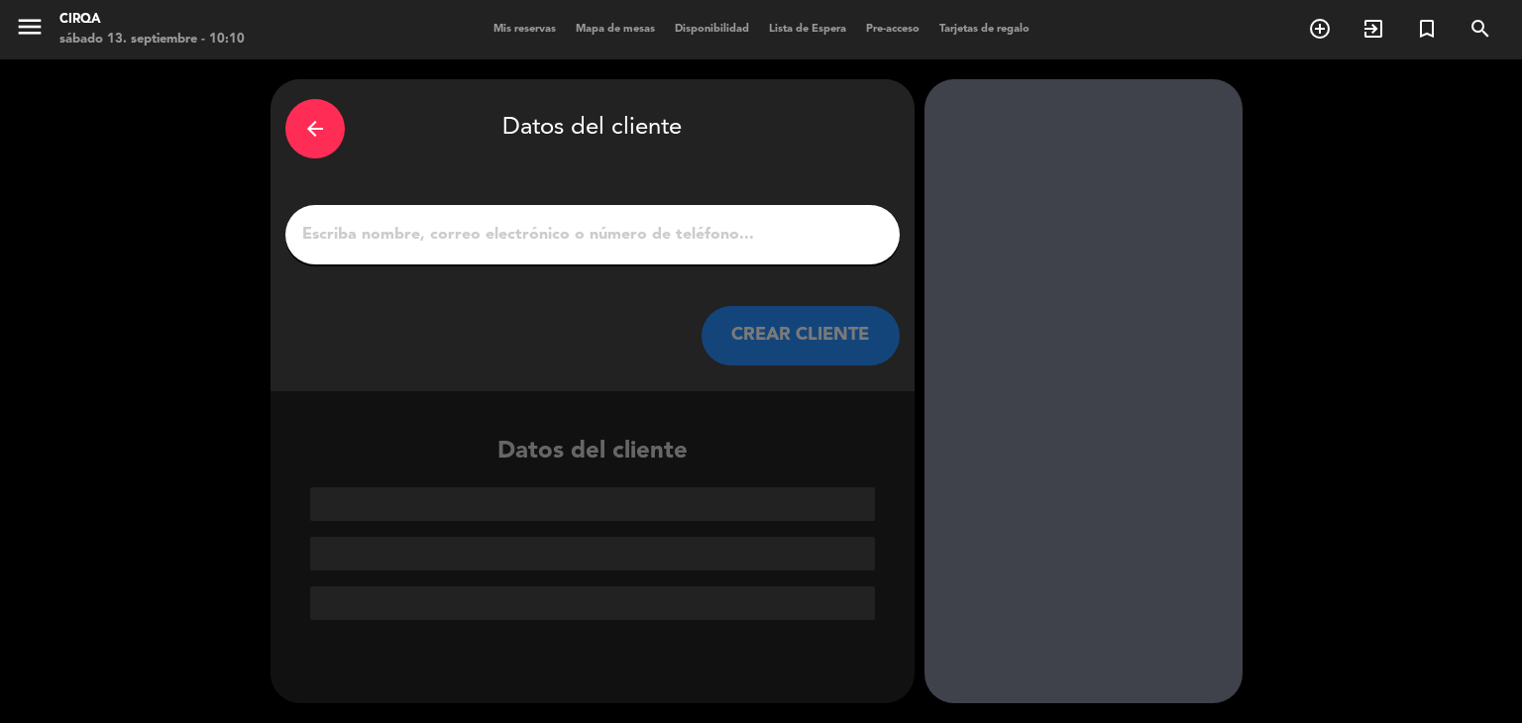
click at [482, 247] on input "1" at bounding box center [592, 235] width 584 height 28
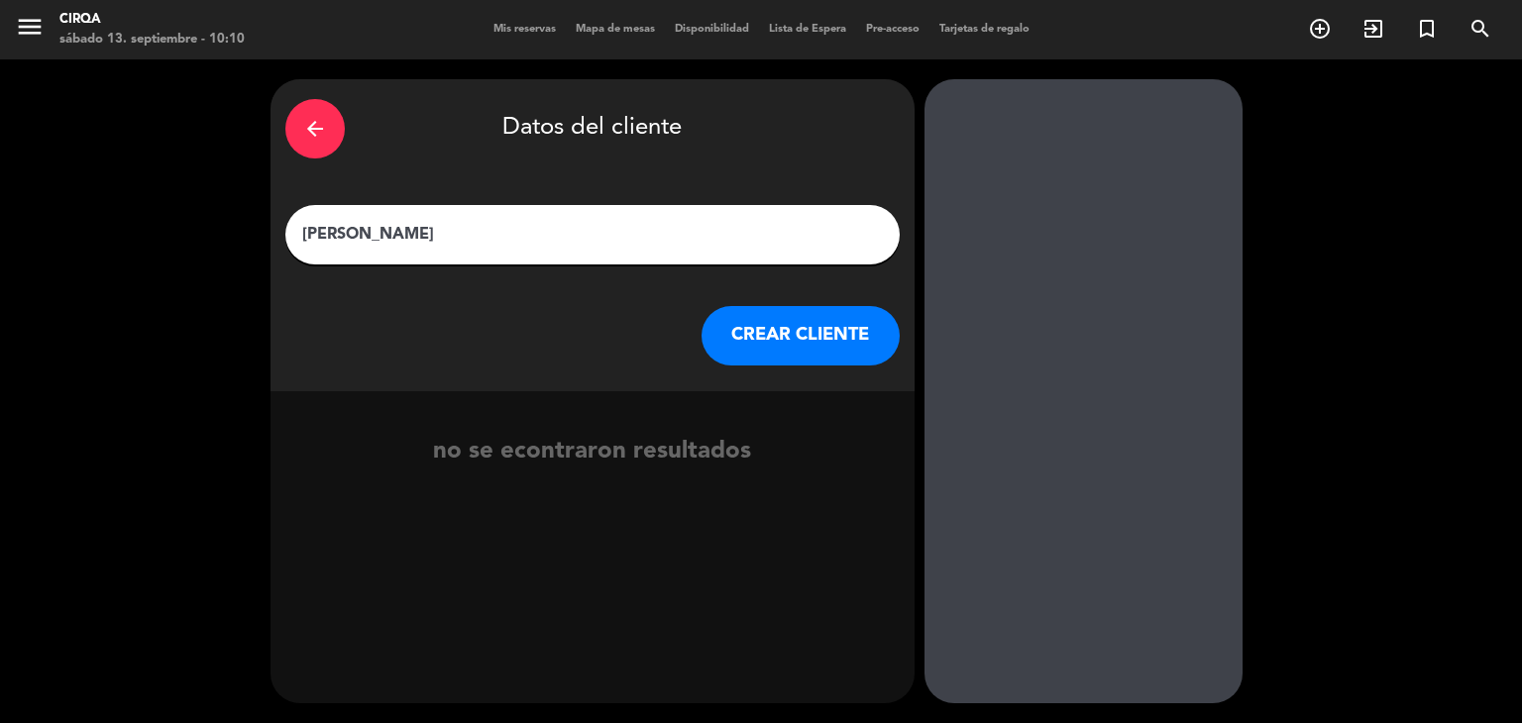
click at [434, 239] on input "[PERSON_NAME]" at bounding box center [592, 235] width 584 height 28
type input "[PERSON_NAME]"
click at [734, 330] on button "CREAR CLIENTE" at bounding box center [800, 335] width 198 height 59
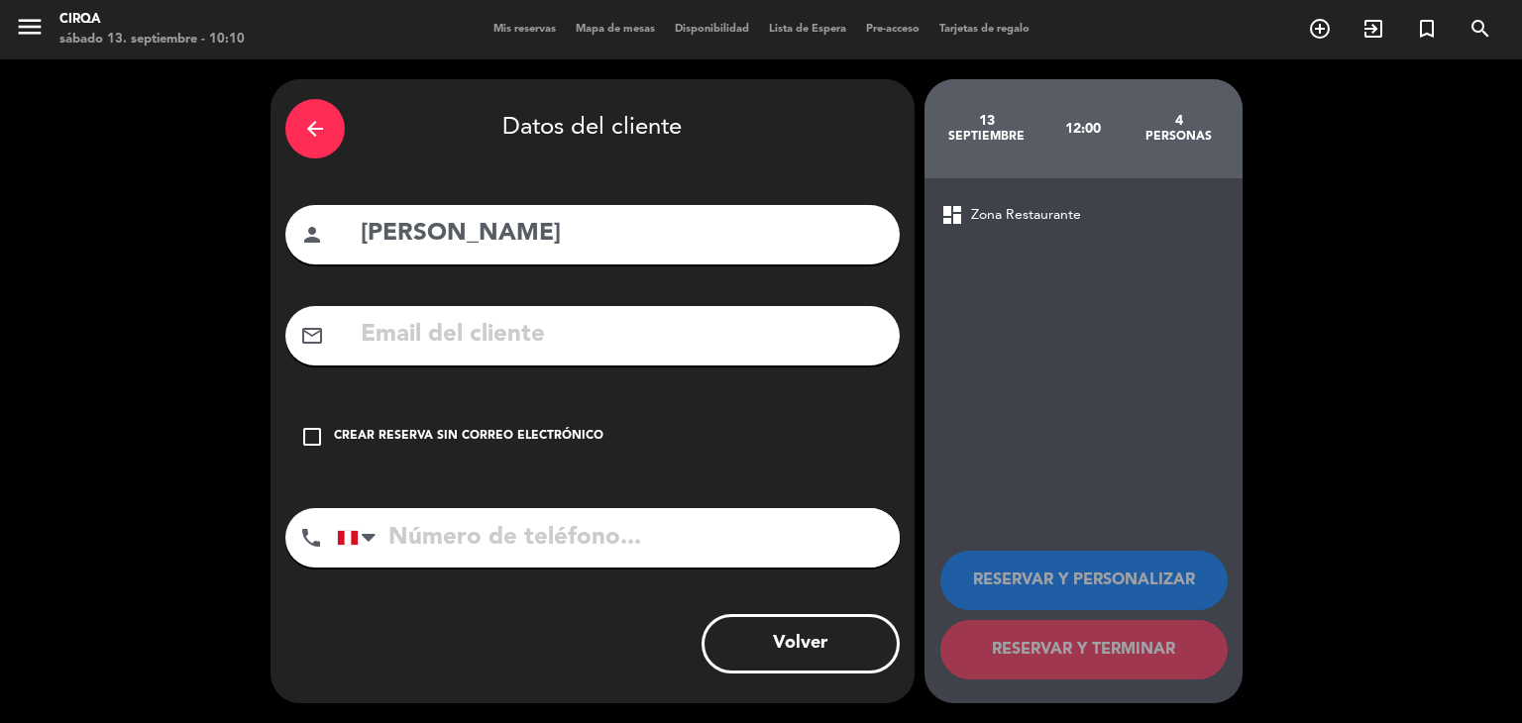
click at [608, 535] on input "tel" at bounding box center [618, 537] width 563 height 59
type input "941453911"
click at [321, 445] on icon "check_box_outline_blank" at bounding box center [312, 437] width 24 height 24
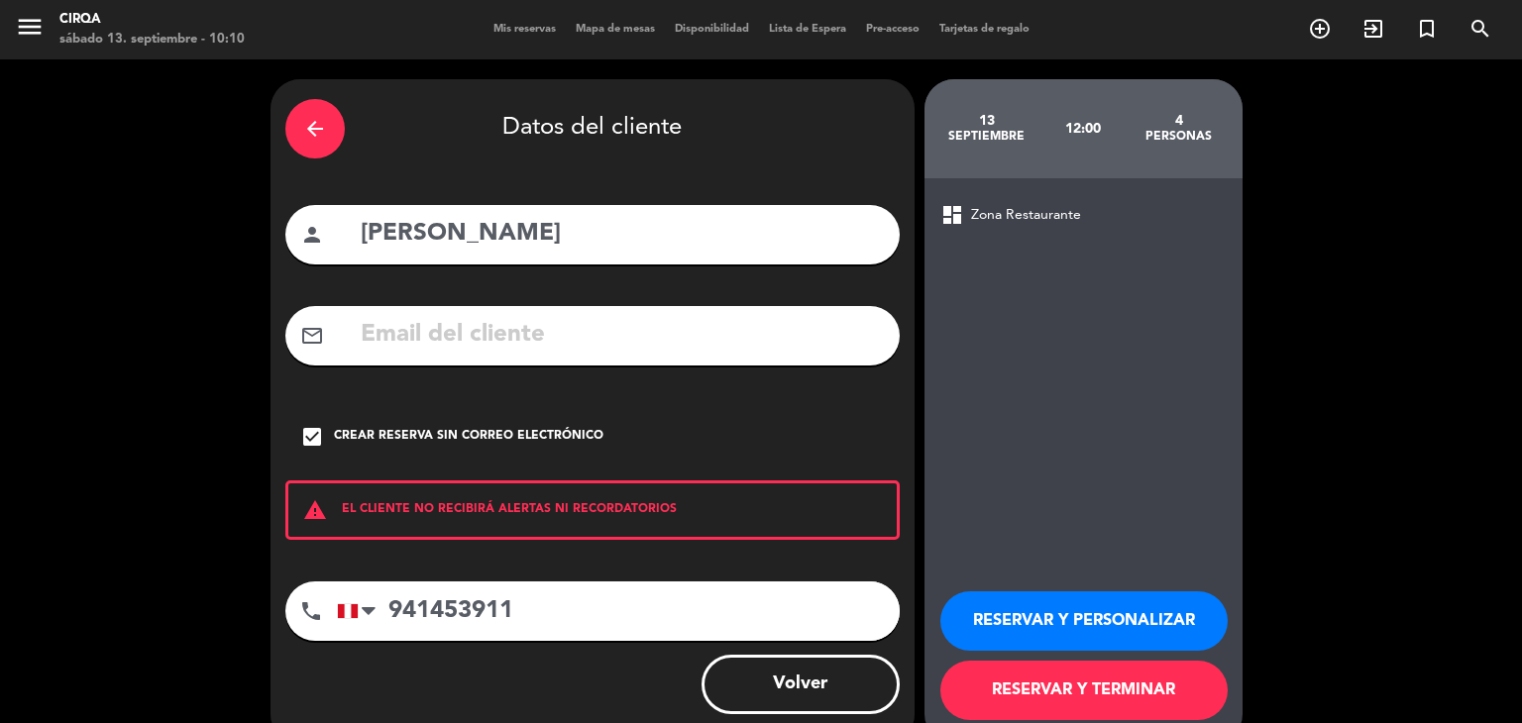
click at [1051, 706] on button "RESERVAR Y TERMINAR" at bounding box center [1083, 690] width 287 height 59
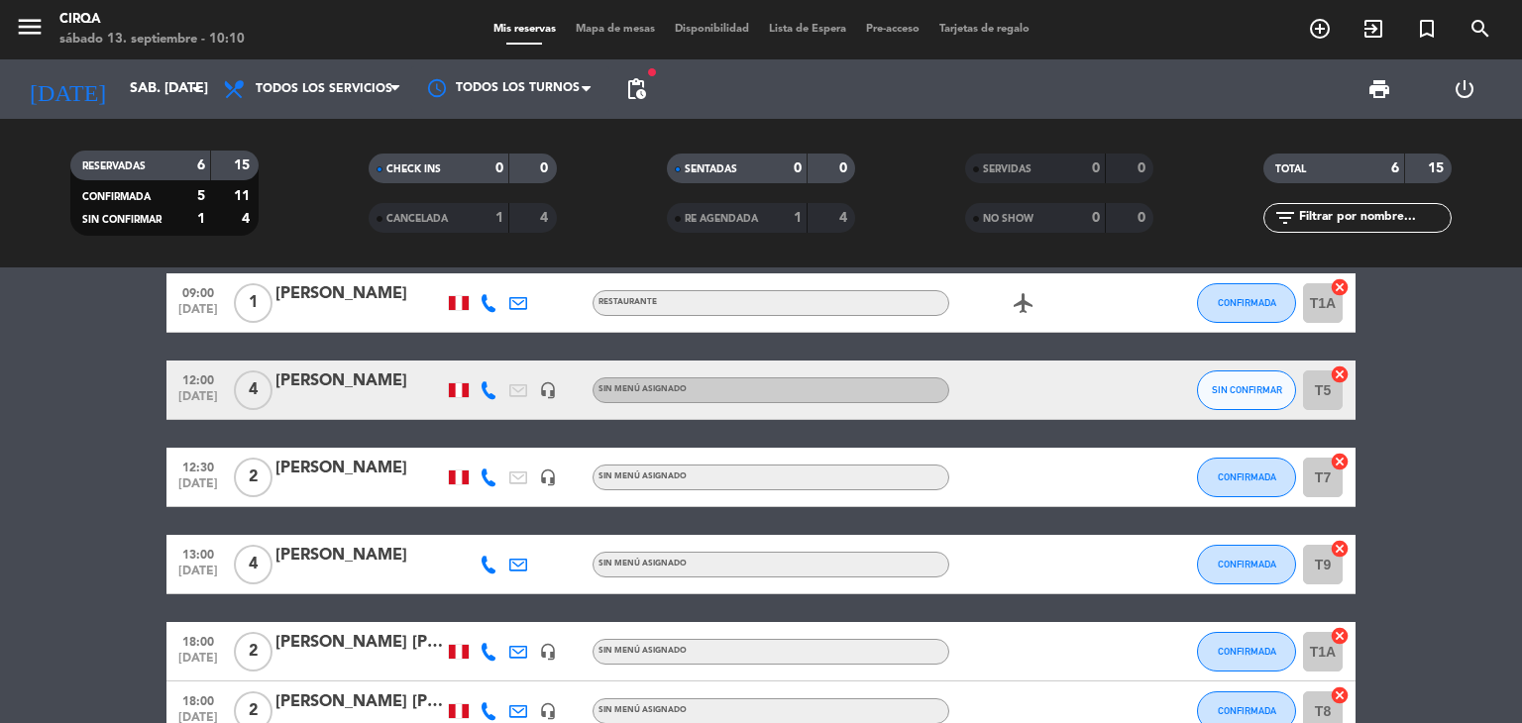
scroll to position [99, 0]
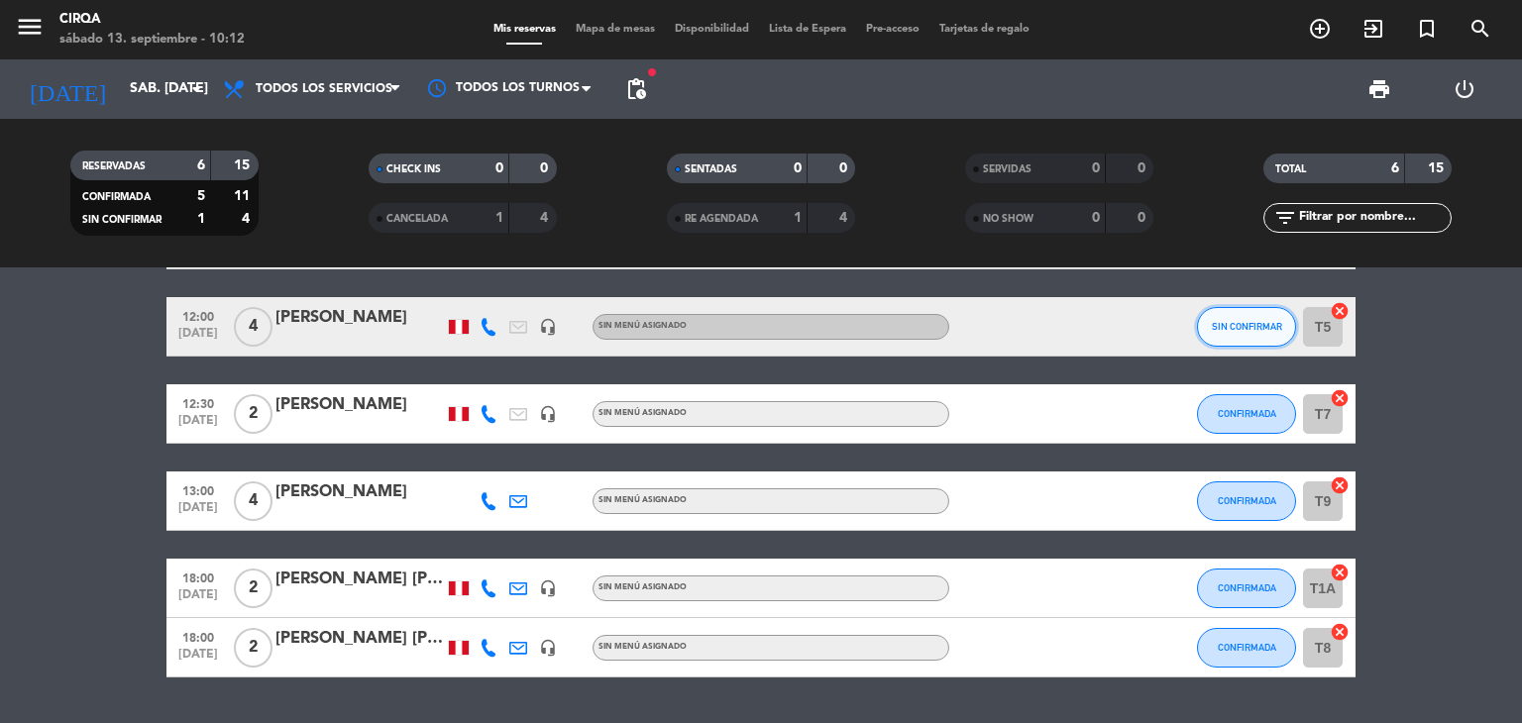
click at [1215, 314] on button "SIN CONFIRMAR" at bounding box center [1246, 327] width 99 height 40
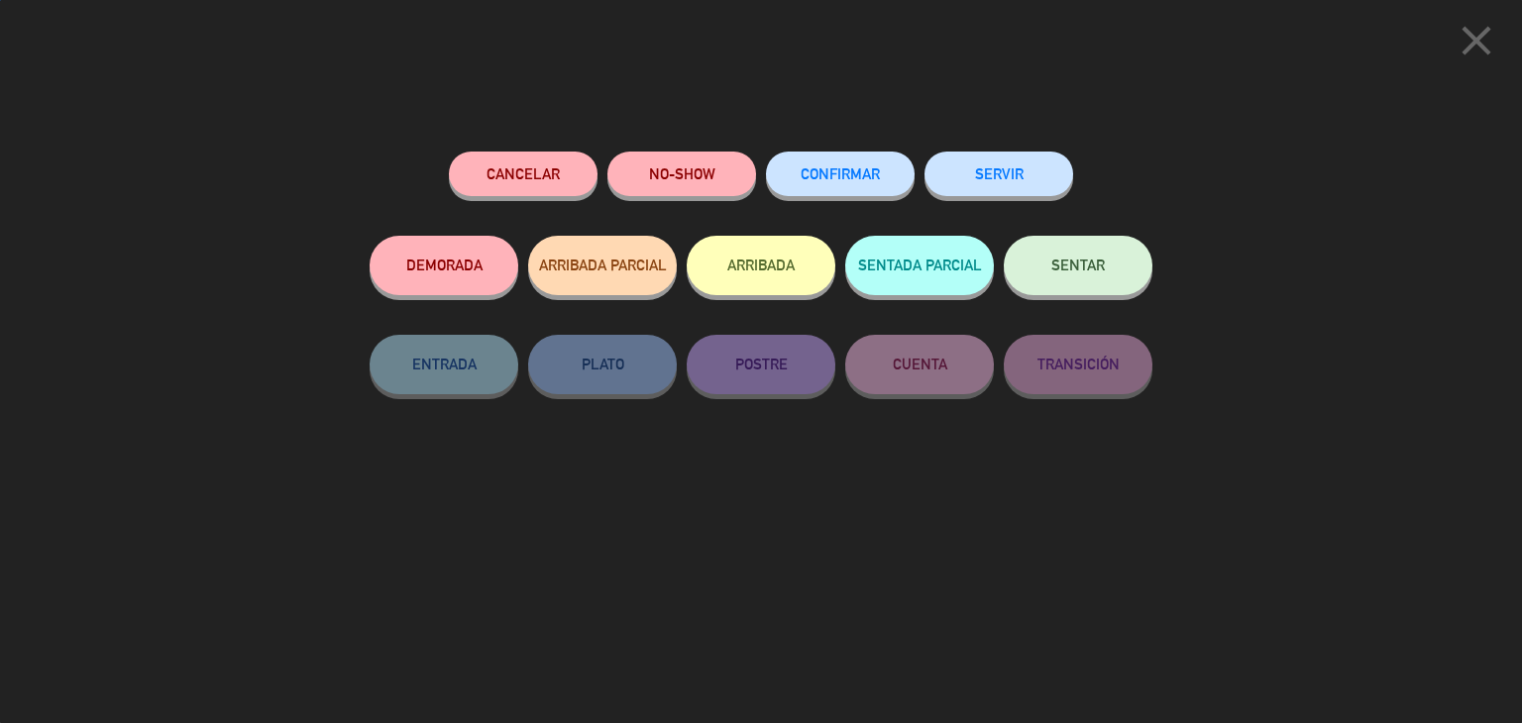
click at [888, 177] on button "CONFIRMAR" at bounding box center [840, 174] width 149 height 45
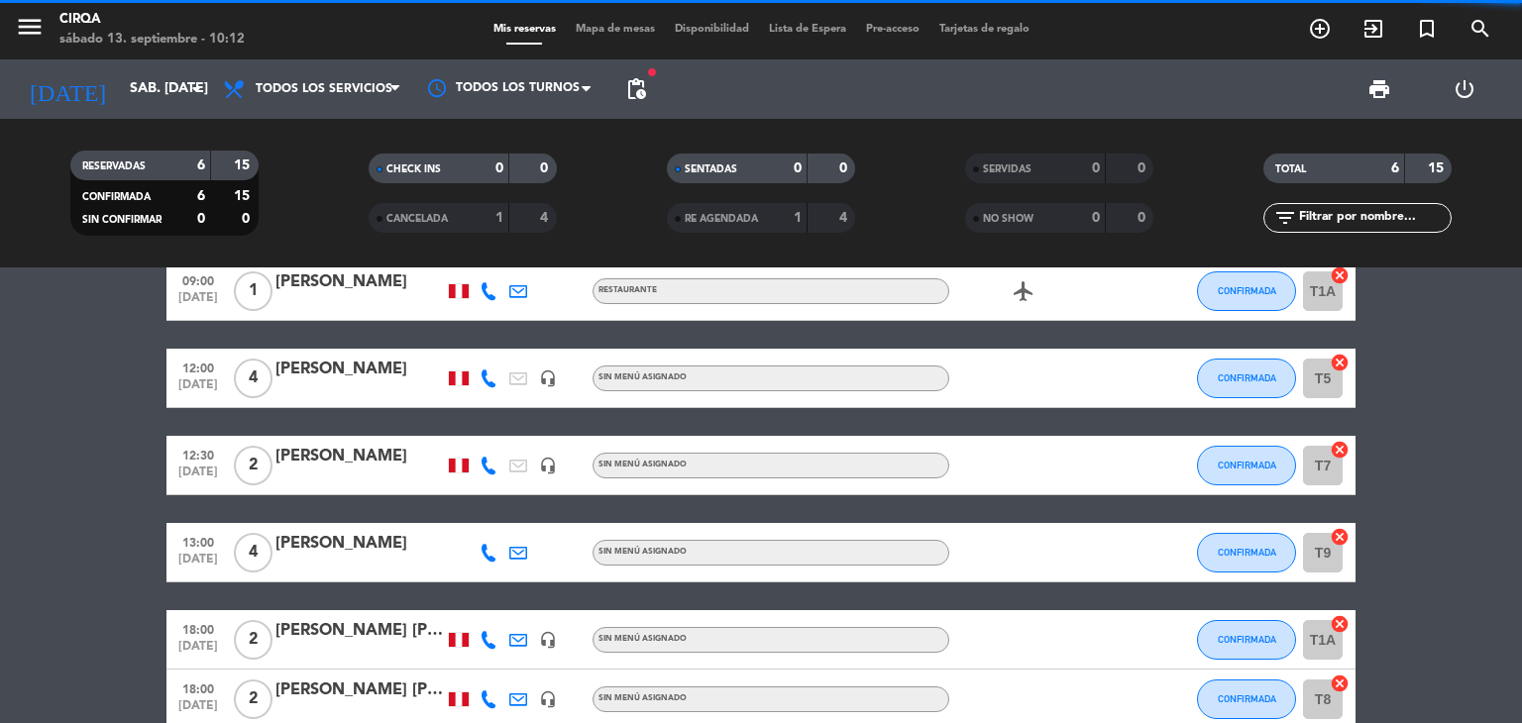
scroll to position [0, 0]
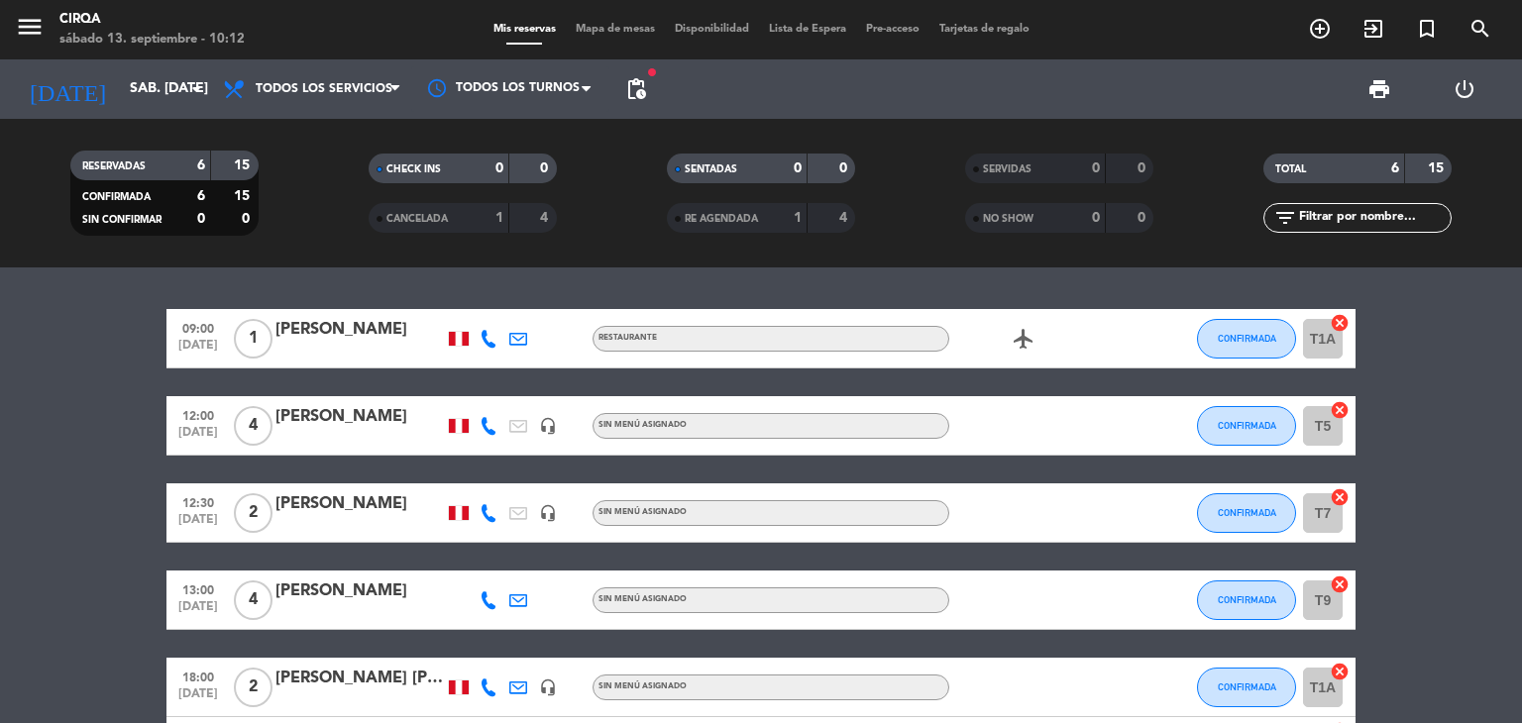
click at [539, 425] on icon "headset_mic" at bounding box center [548, 426] width 18 height 18
click at [497, 431] on div at bounding box center [489, 425] width 30 height 58
click at [486, 426] on icon at bounding box center [488, 426] width 18 height 18
click at [502, 391] on span "content_paste" at bounding box center [509, 392] width 15 height 15
click at [106, 298] on div "09:00 [DATE] 1 [PERSON_NAME] Restaurante airplanemode_active CONFIRMADA T1A can…" at bounding box center [761, 495] width 1522 height 456
